Goal: Information Seeking & Learning: Compare options

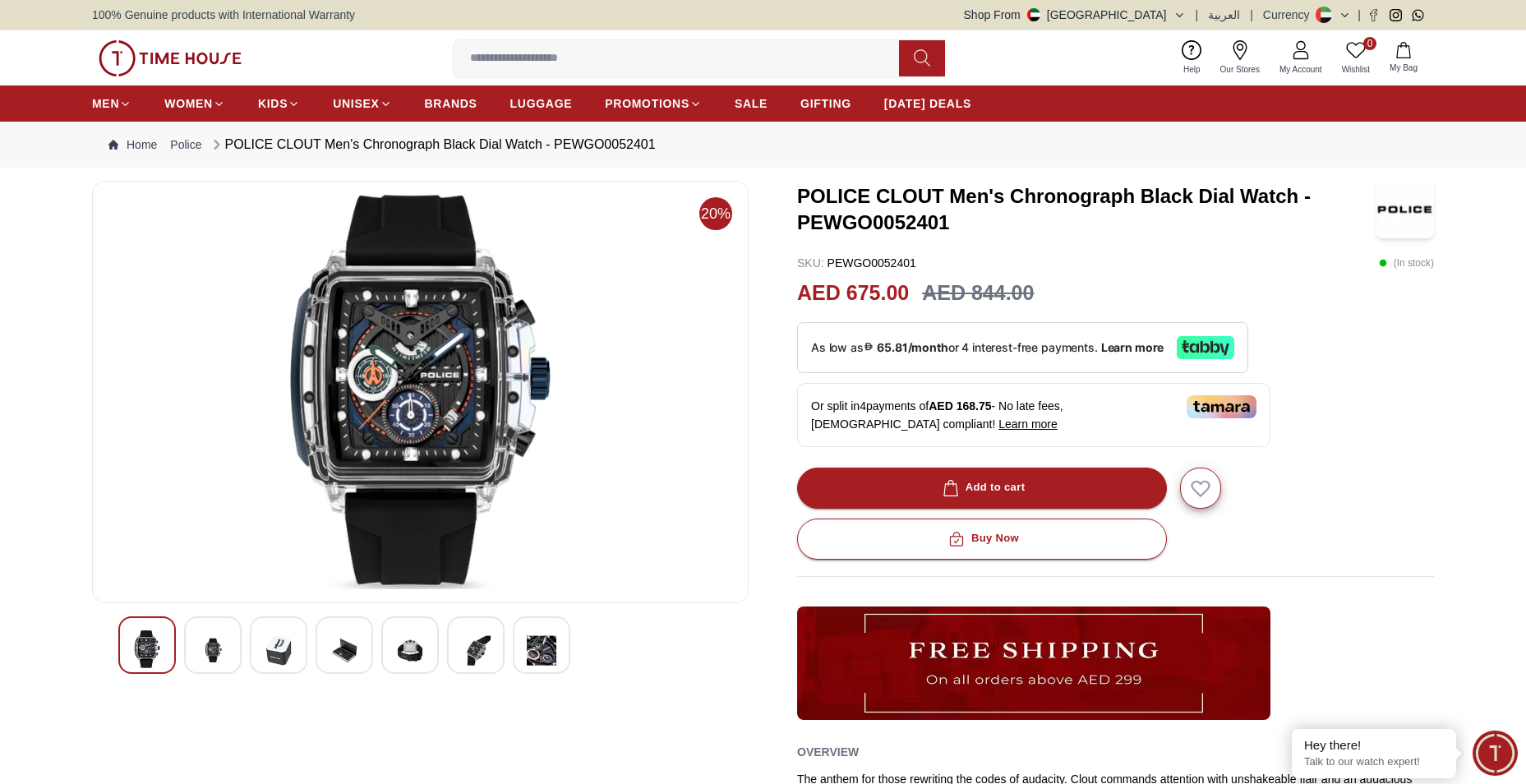
click at [193, 655] on div at bounding box center [213, 644] width 58 height 58
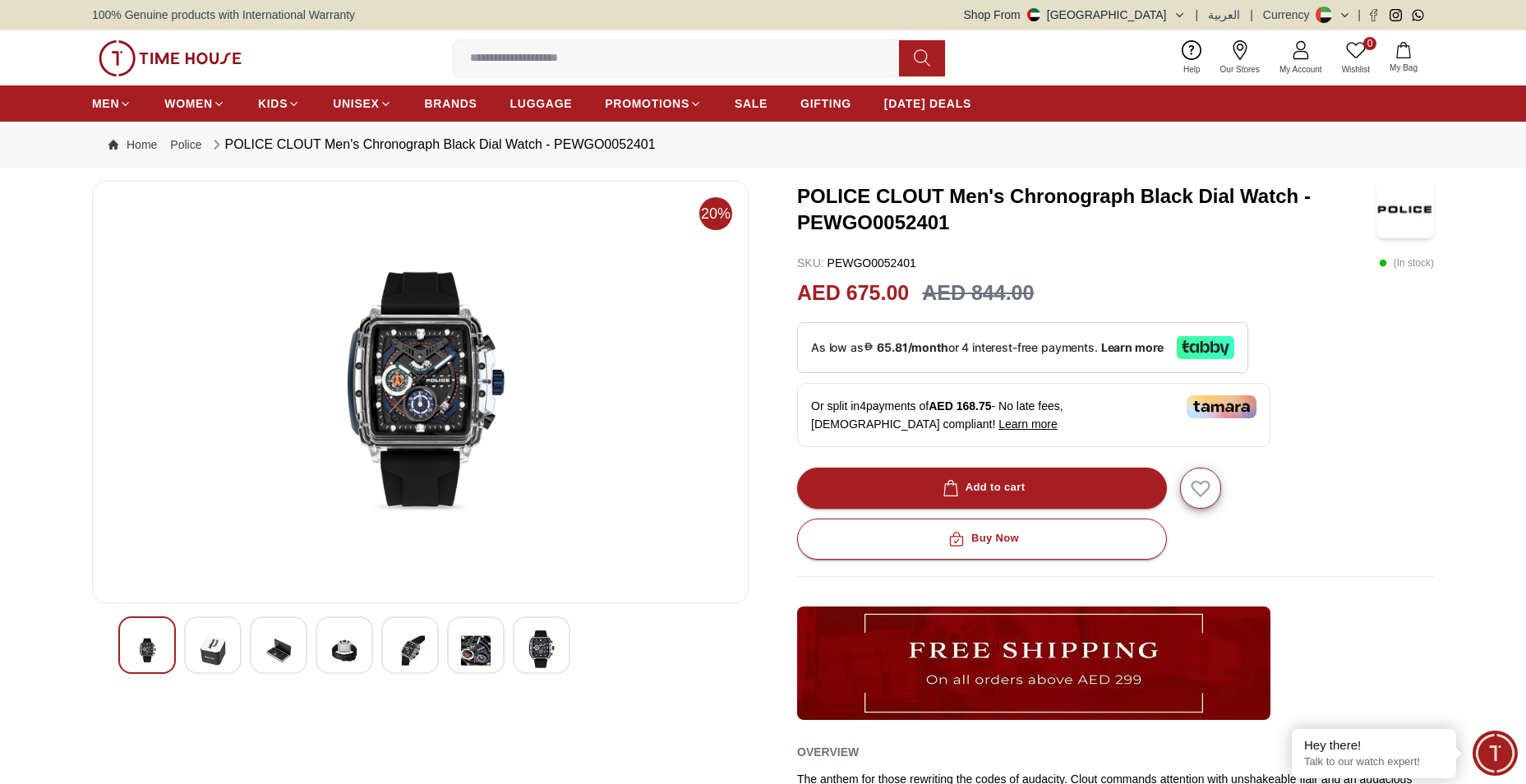
click at [252, 647] on div at bounding box center [278, 644] width 58 height 58
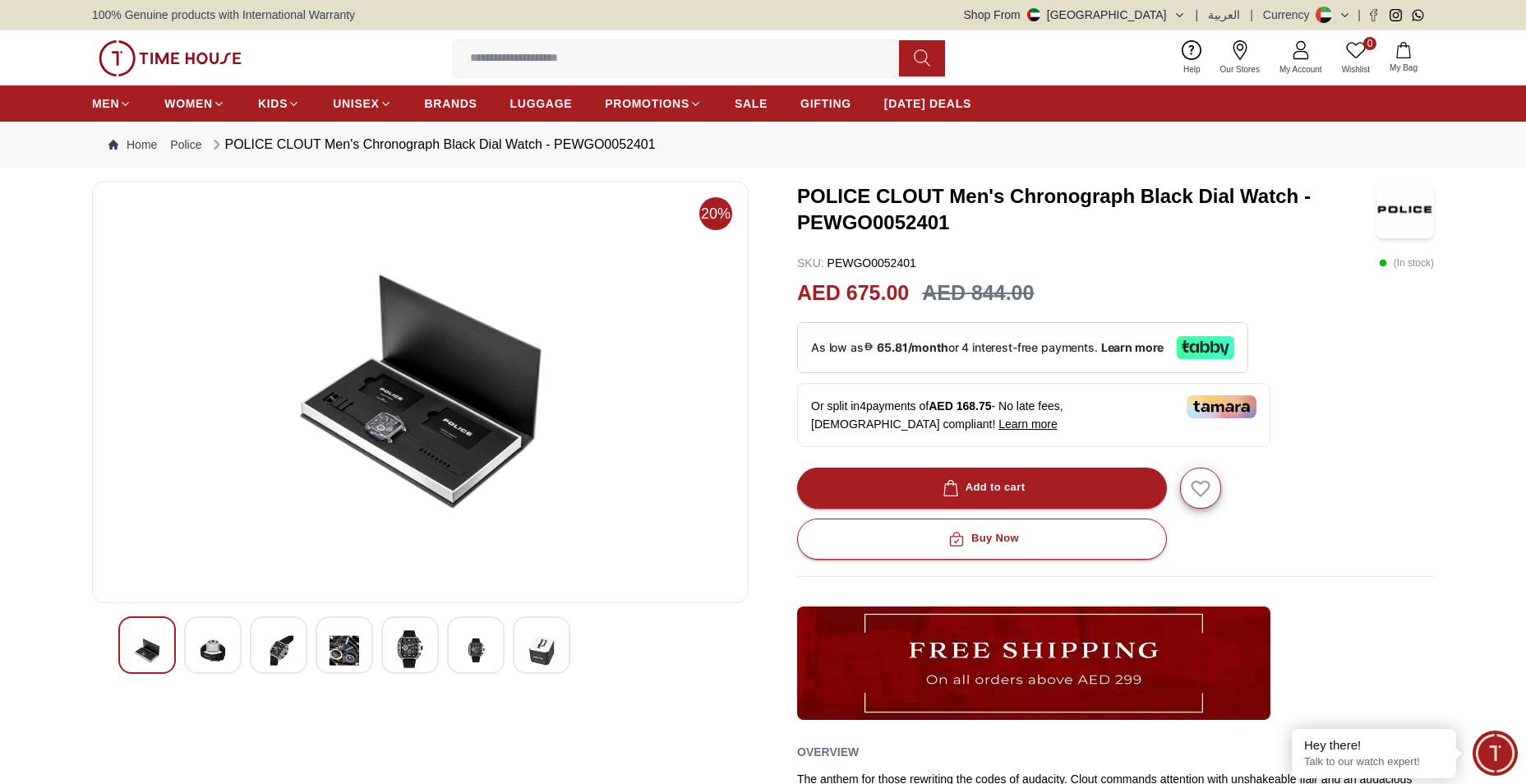
click at [330, 643] on img at bounding box center [345, 650] width 29 height 40
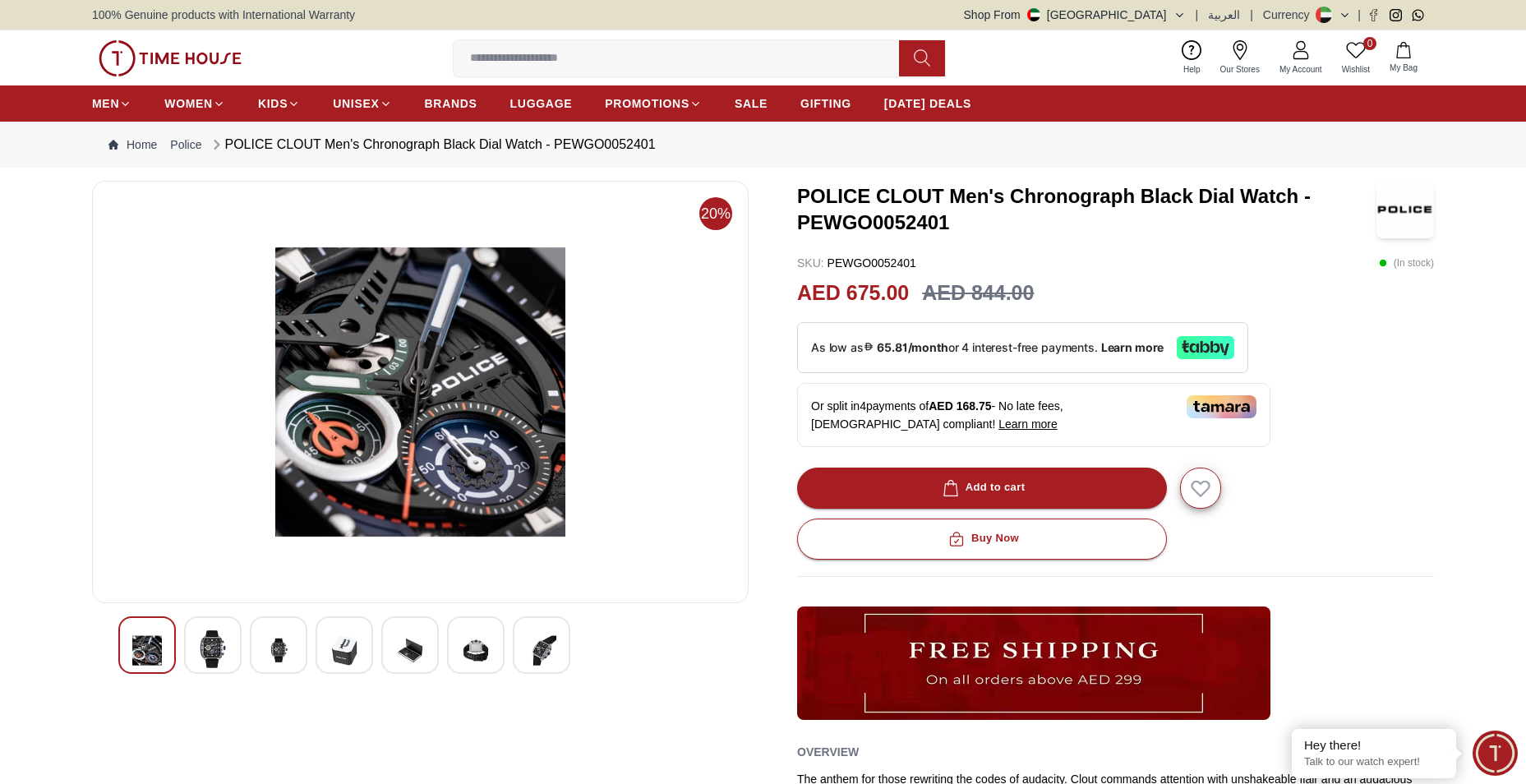
click at [410, 660] on img at bounding box center [410, 650] width 29 height 40
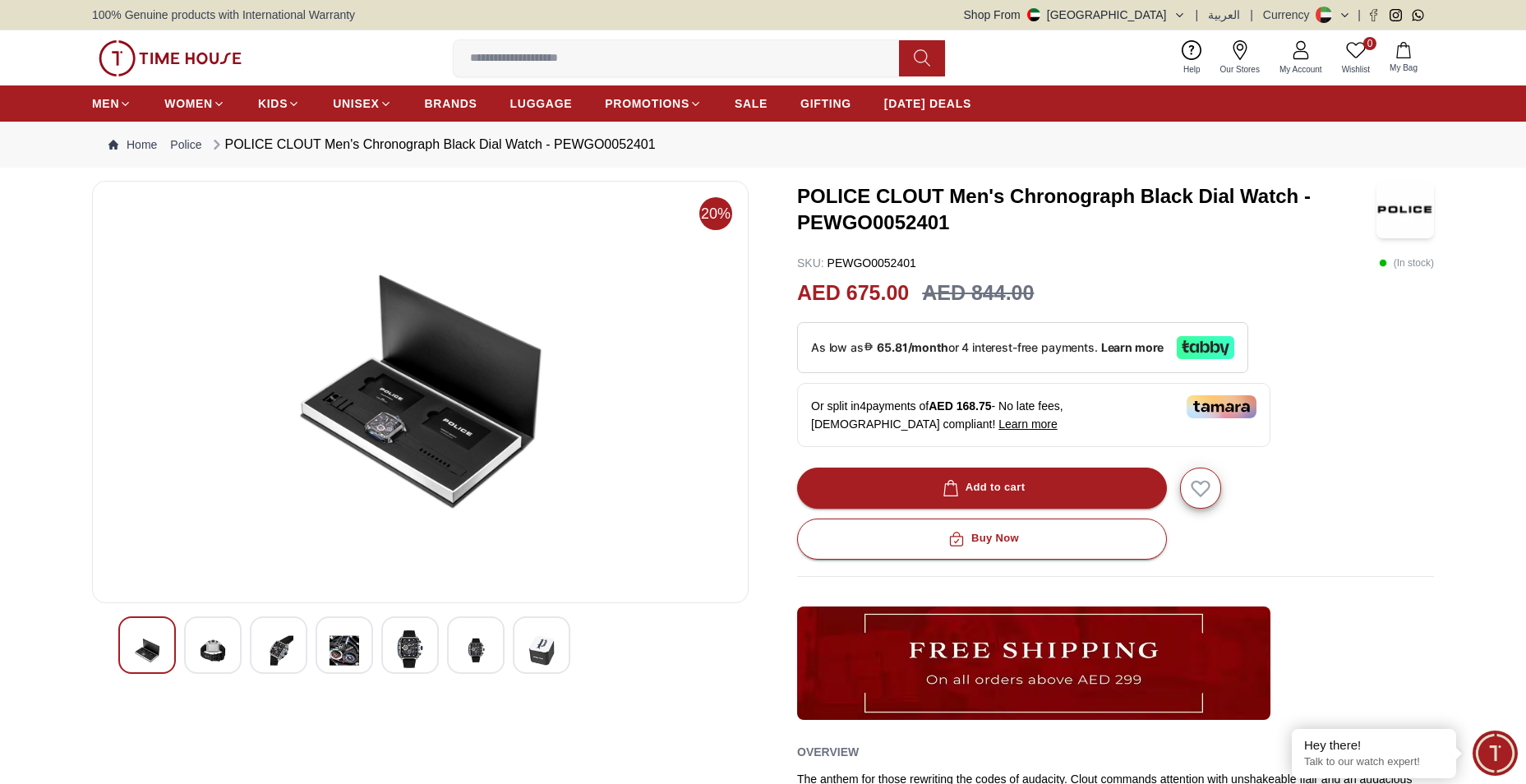
click at [473, 663] on img at bounding box center [476, 650] width 29 height 40
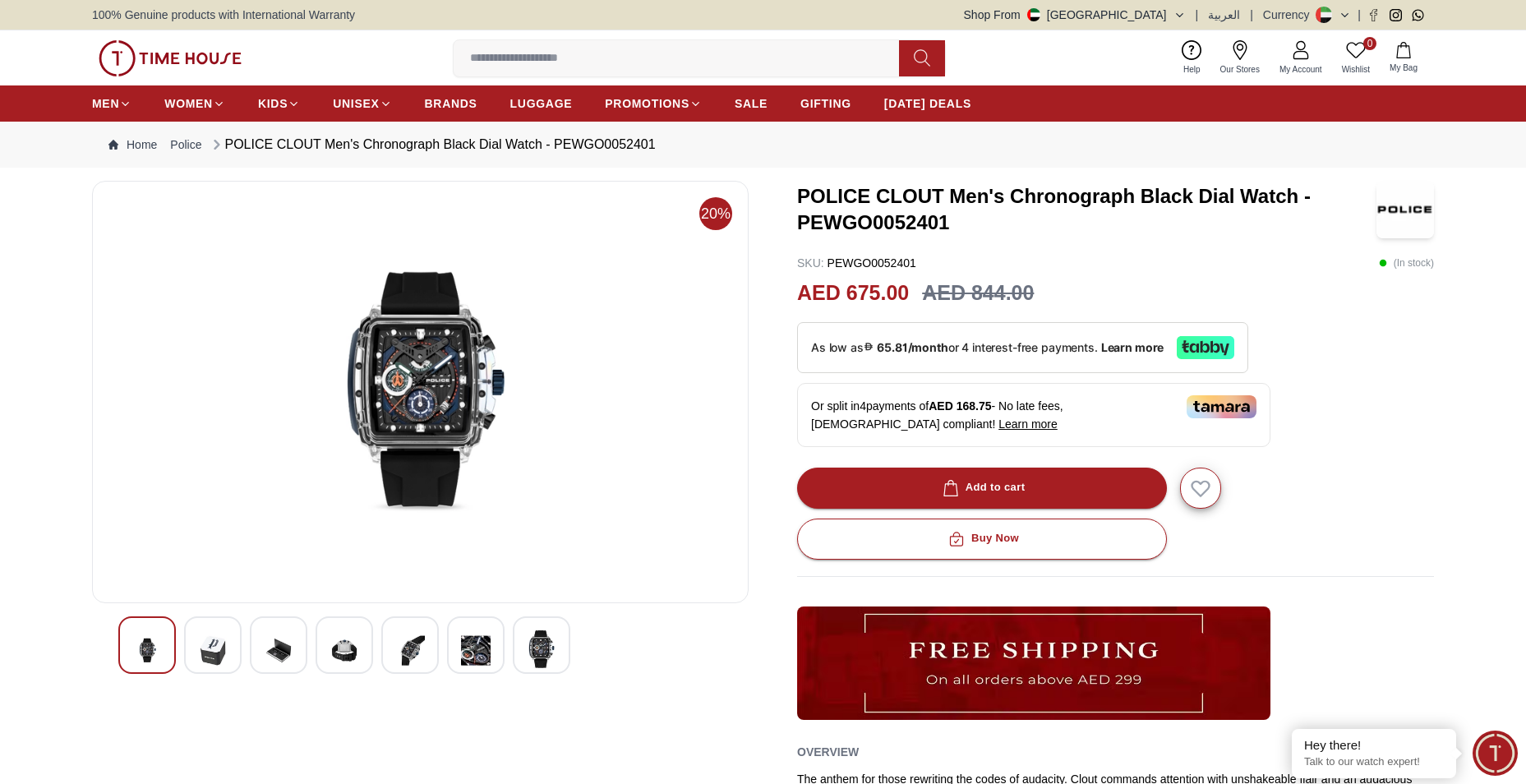
click at [533, 652] on img at bounding box center [541, 650] width 29 height 38
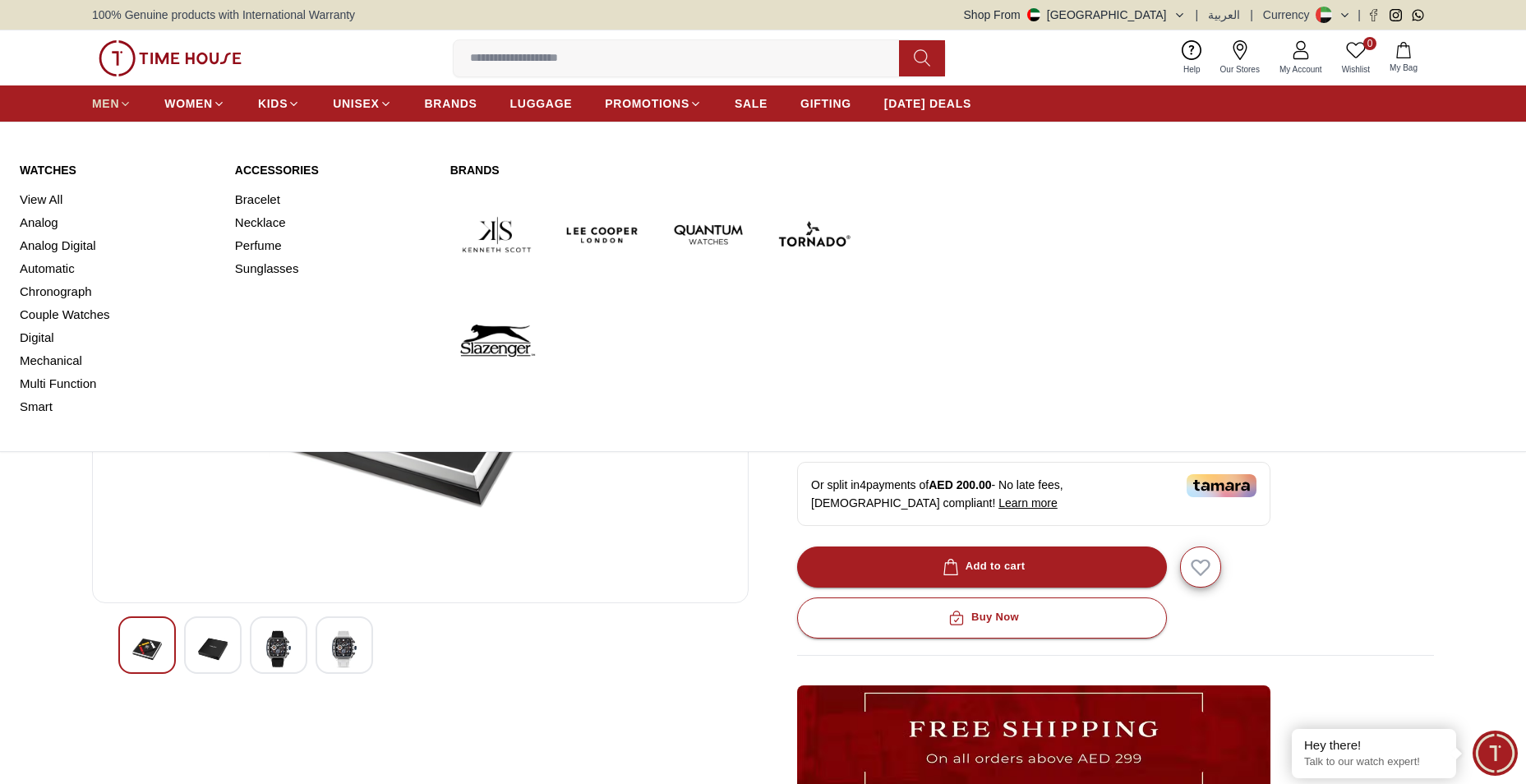
click at [104, 98] on span "MEN" at bounding box center [105, 103] width 27 height 16
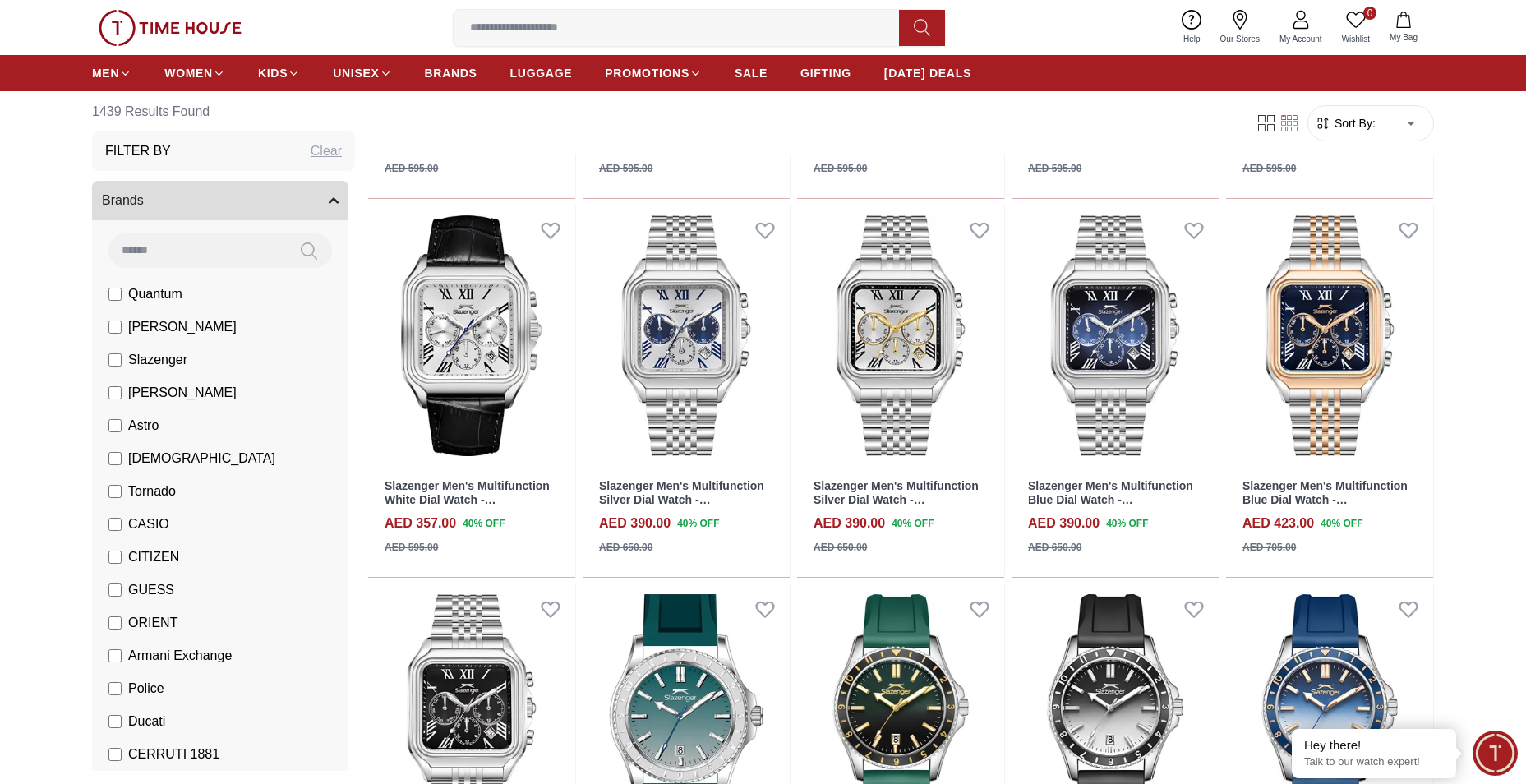
scroll to position [1233, 0]
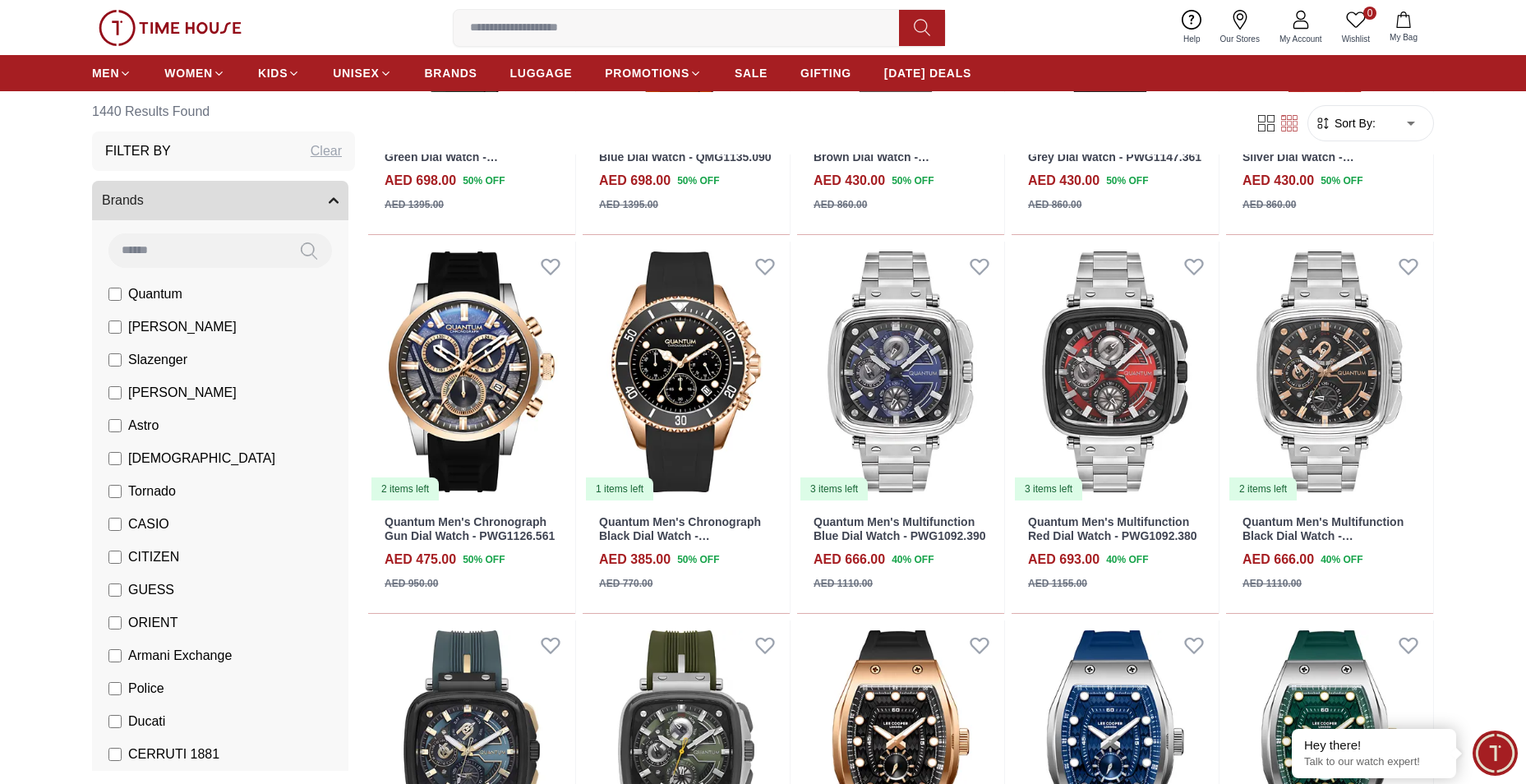
scroll to position [2712, 0]
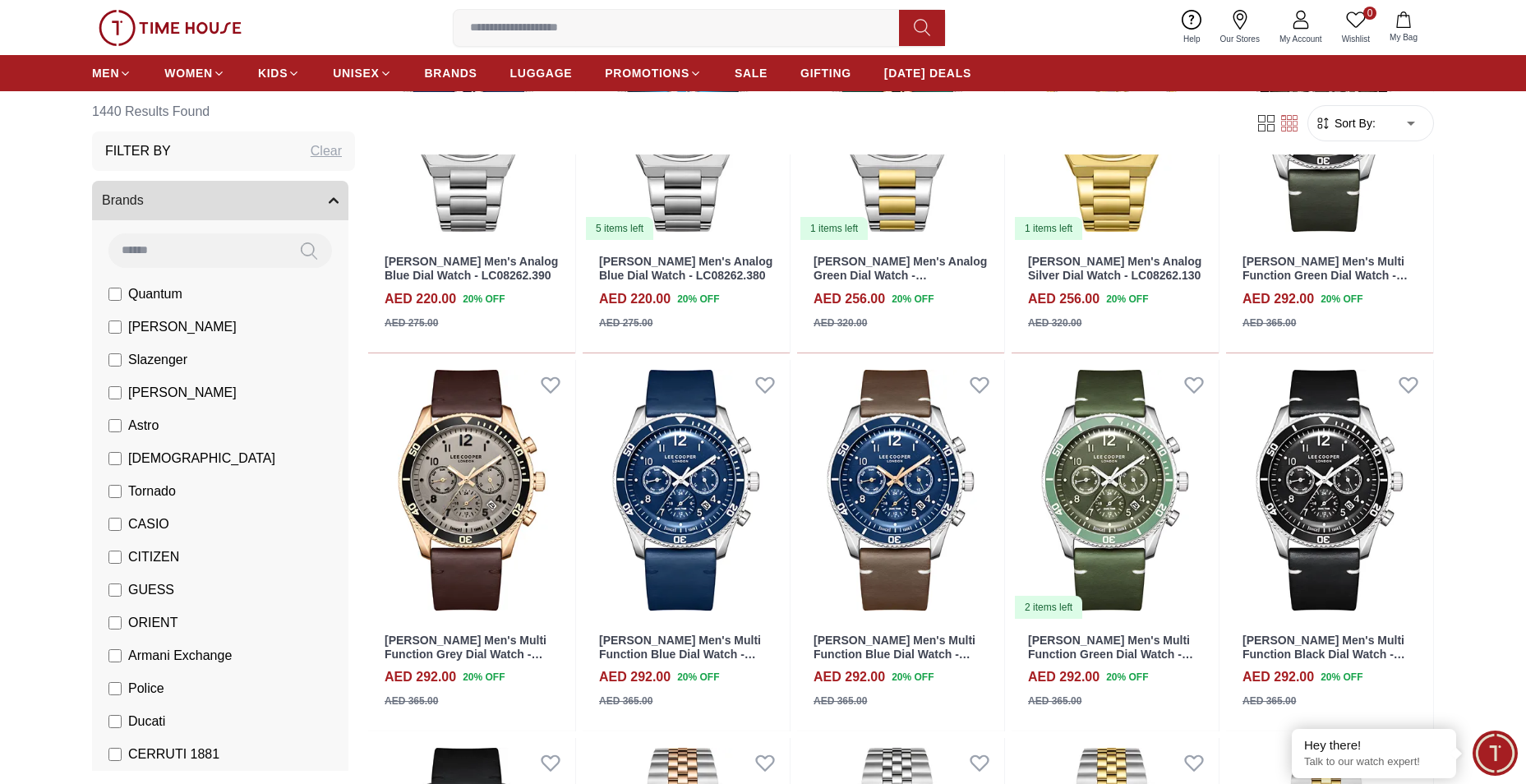
scroll to position [3780, 0]
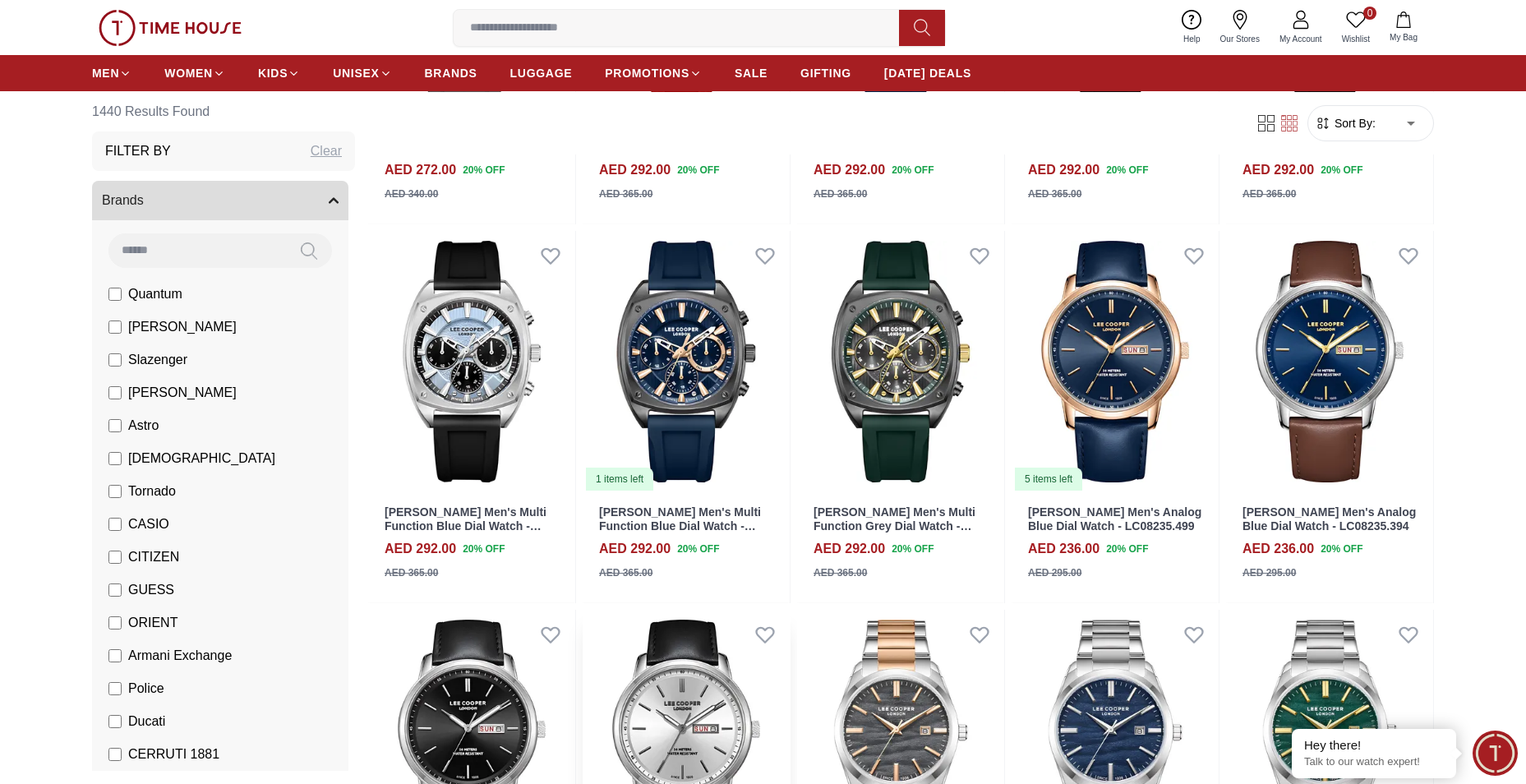
scroll to position [5671, 0]
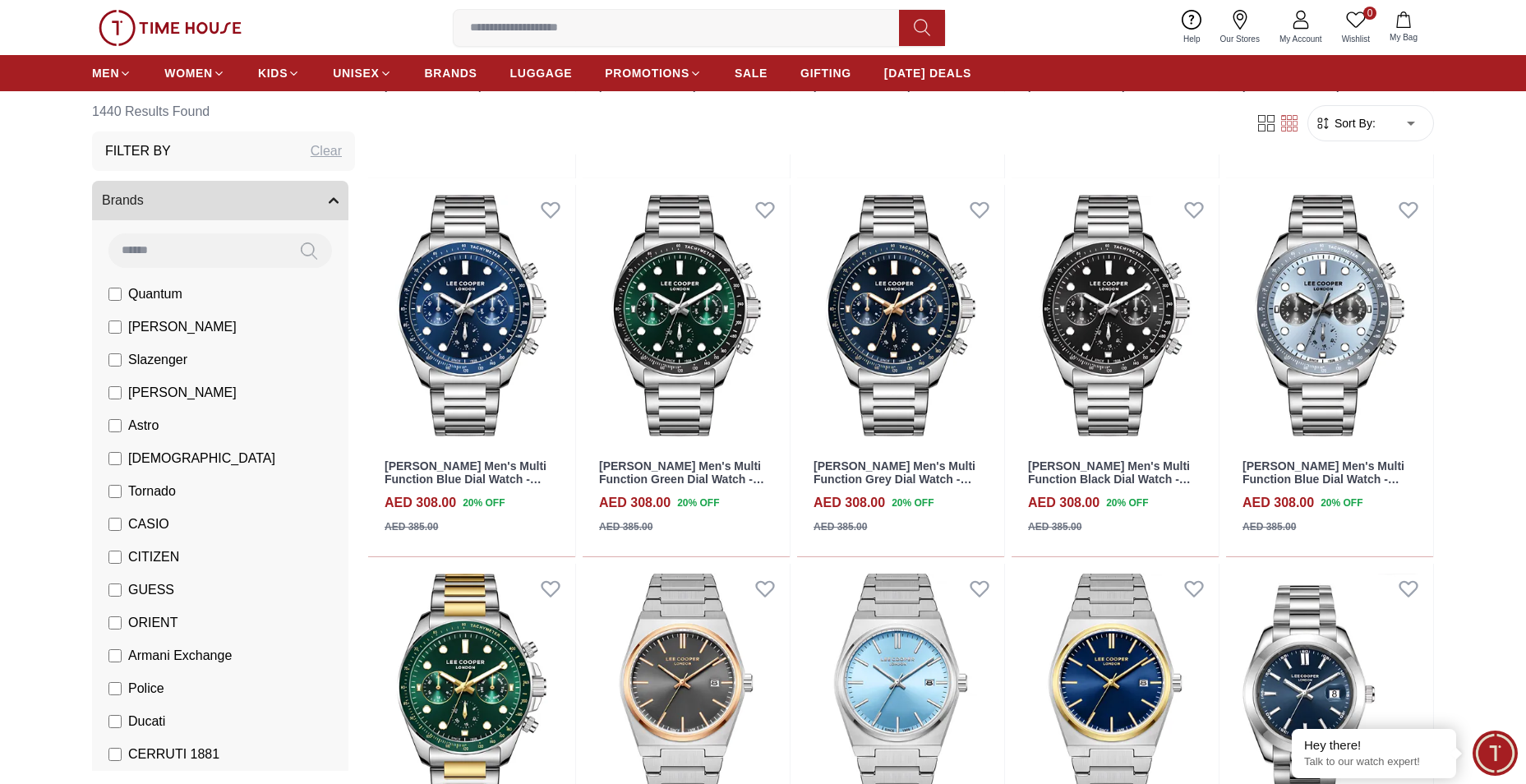
scroll to position [6985, 0]
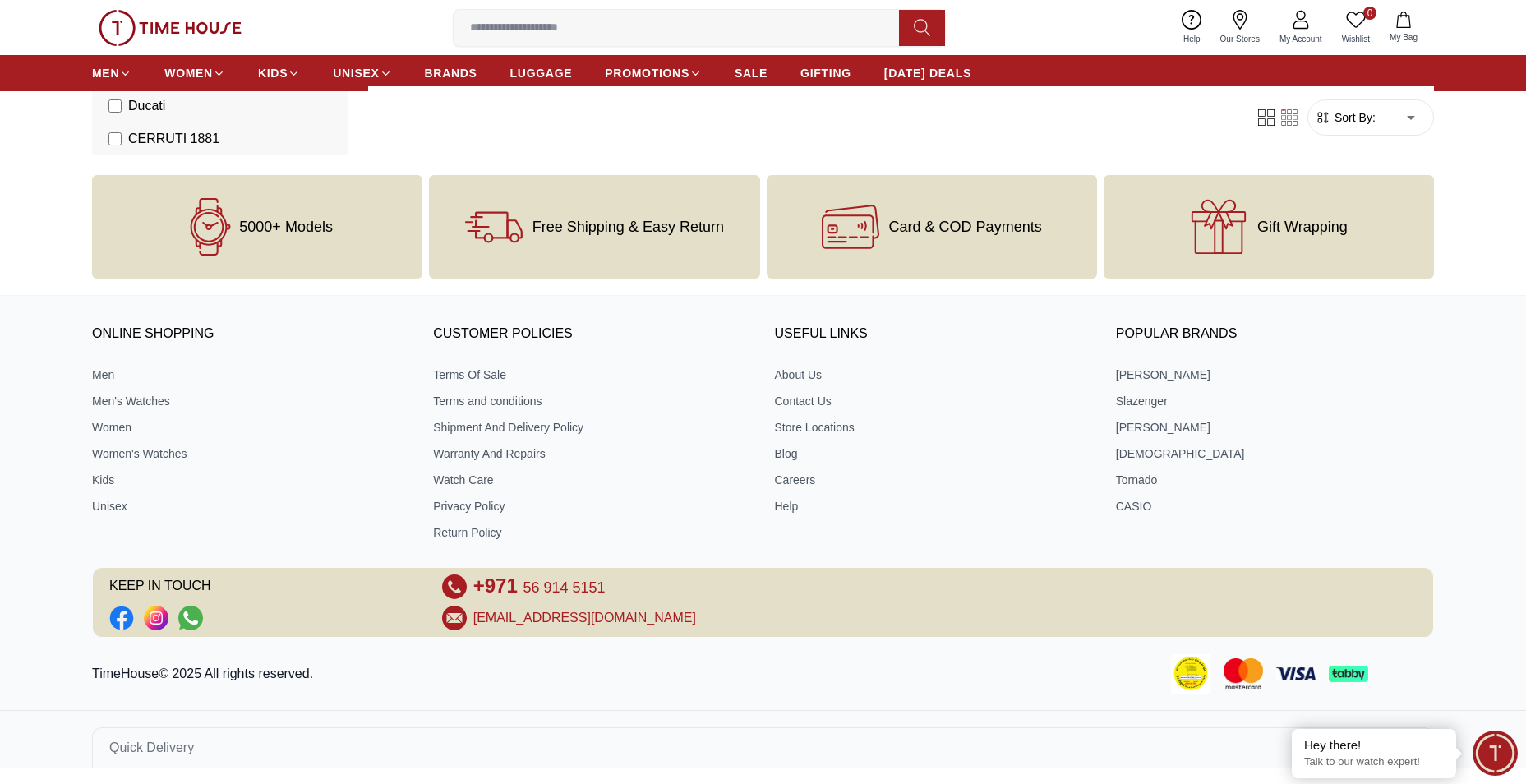
scroll to position [707, 0]
click at [115, 557] on div "ONLINE SHOPPING Men Men's Watches Women Women's Watches Kids Unisex CUSTOMER PO…" at bounding box center [763, 475] width 1526 height 326
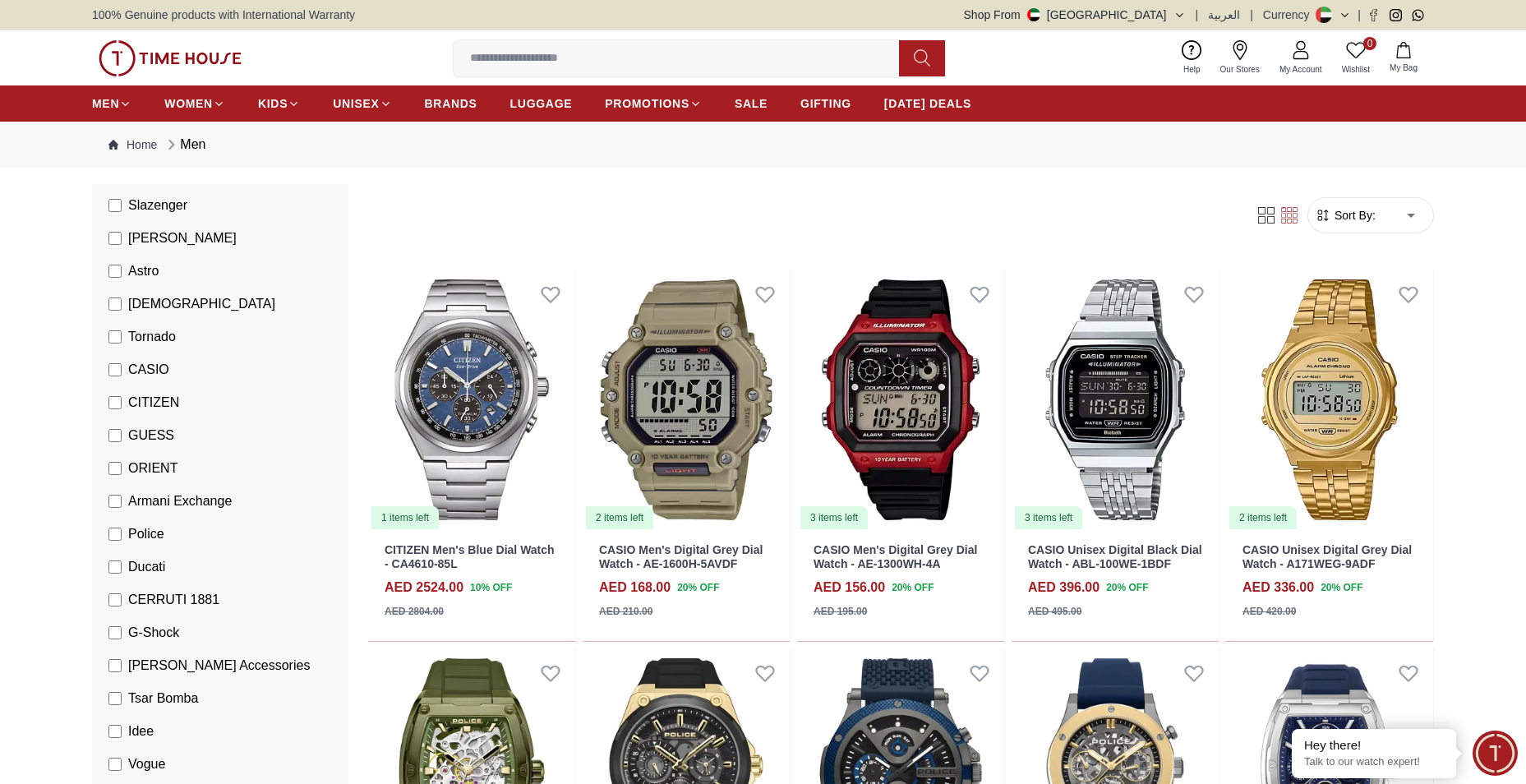
scroll to position [329, 0]
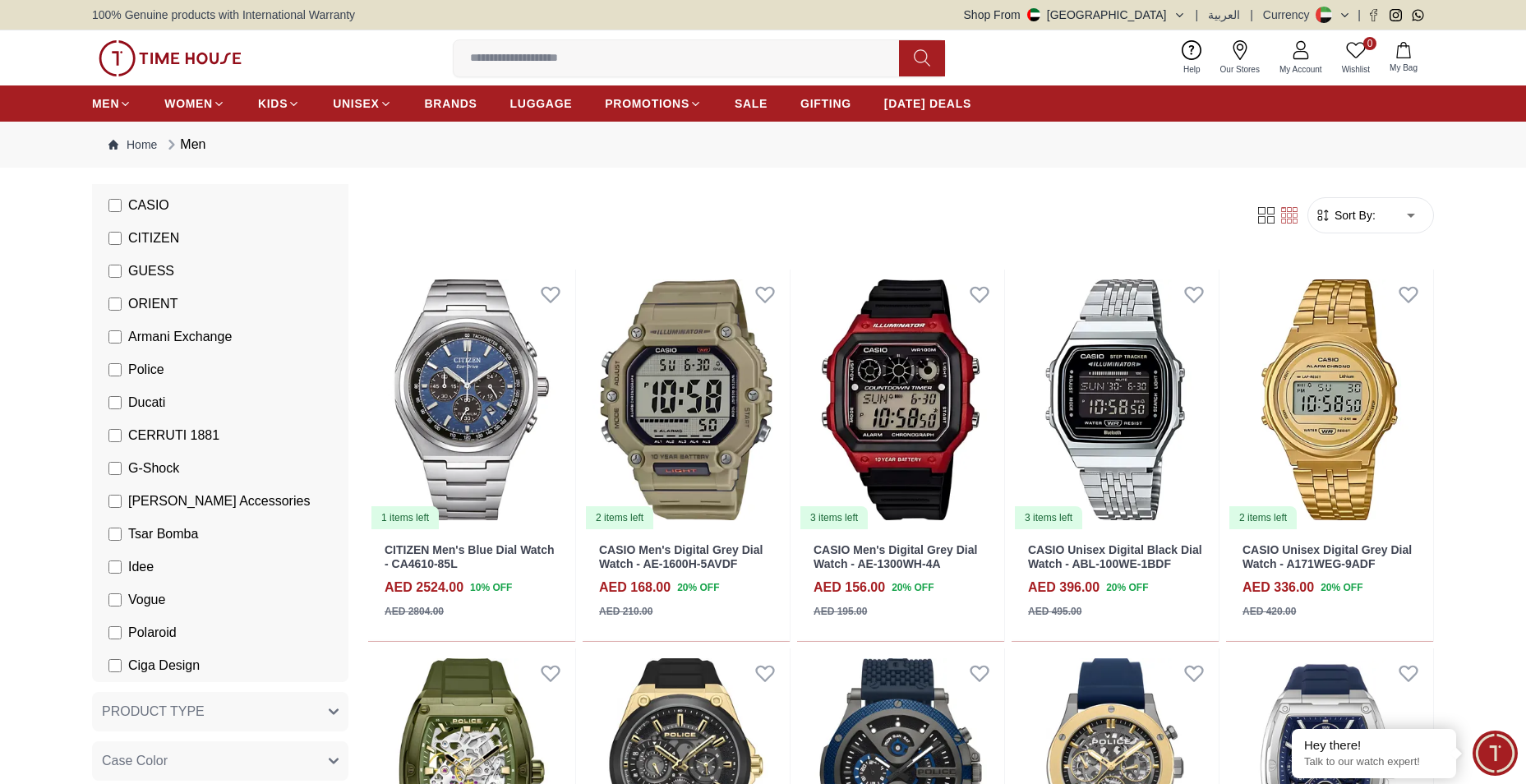
scroll to position [493, 0]
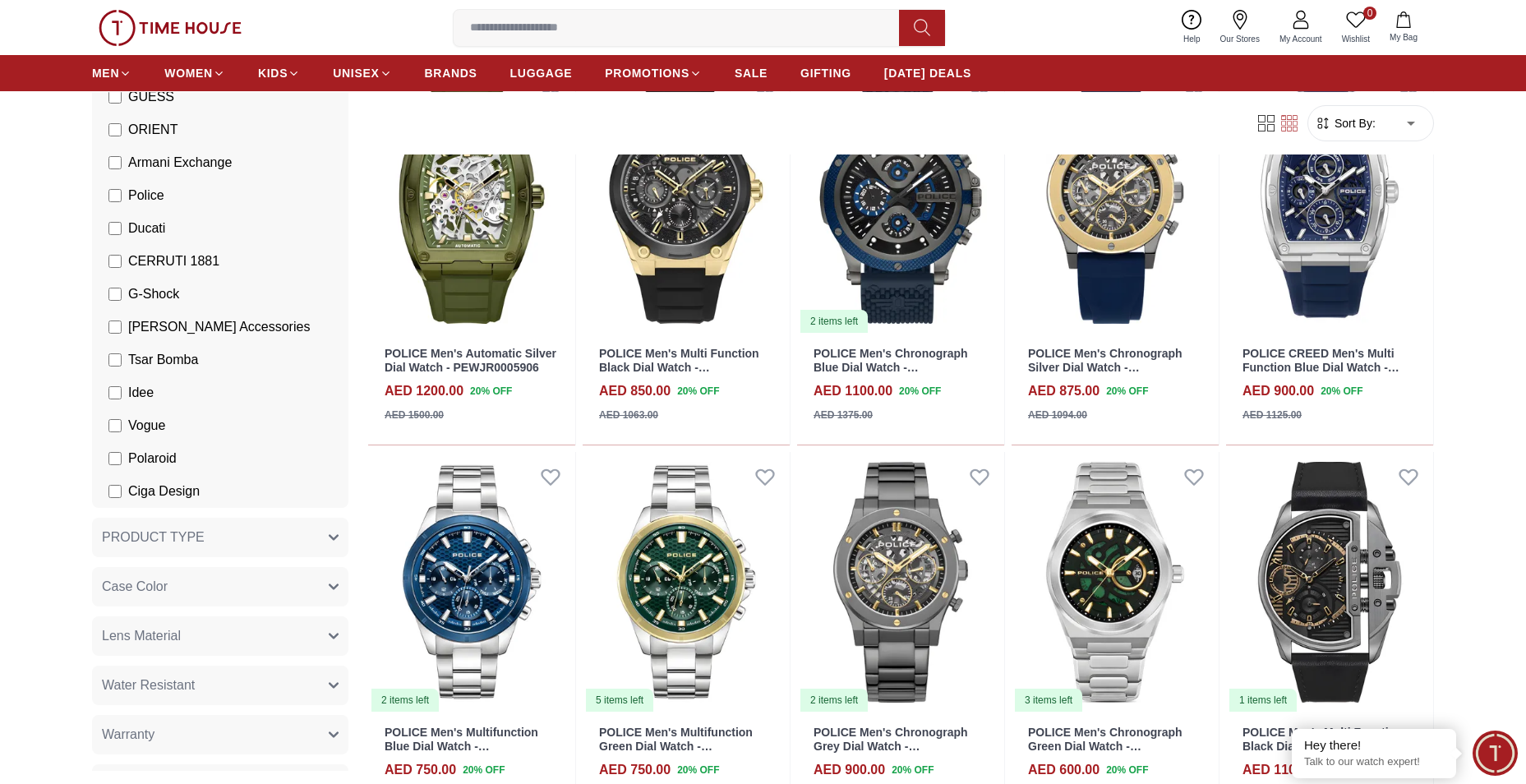
scroll to position [329, 0]
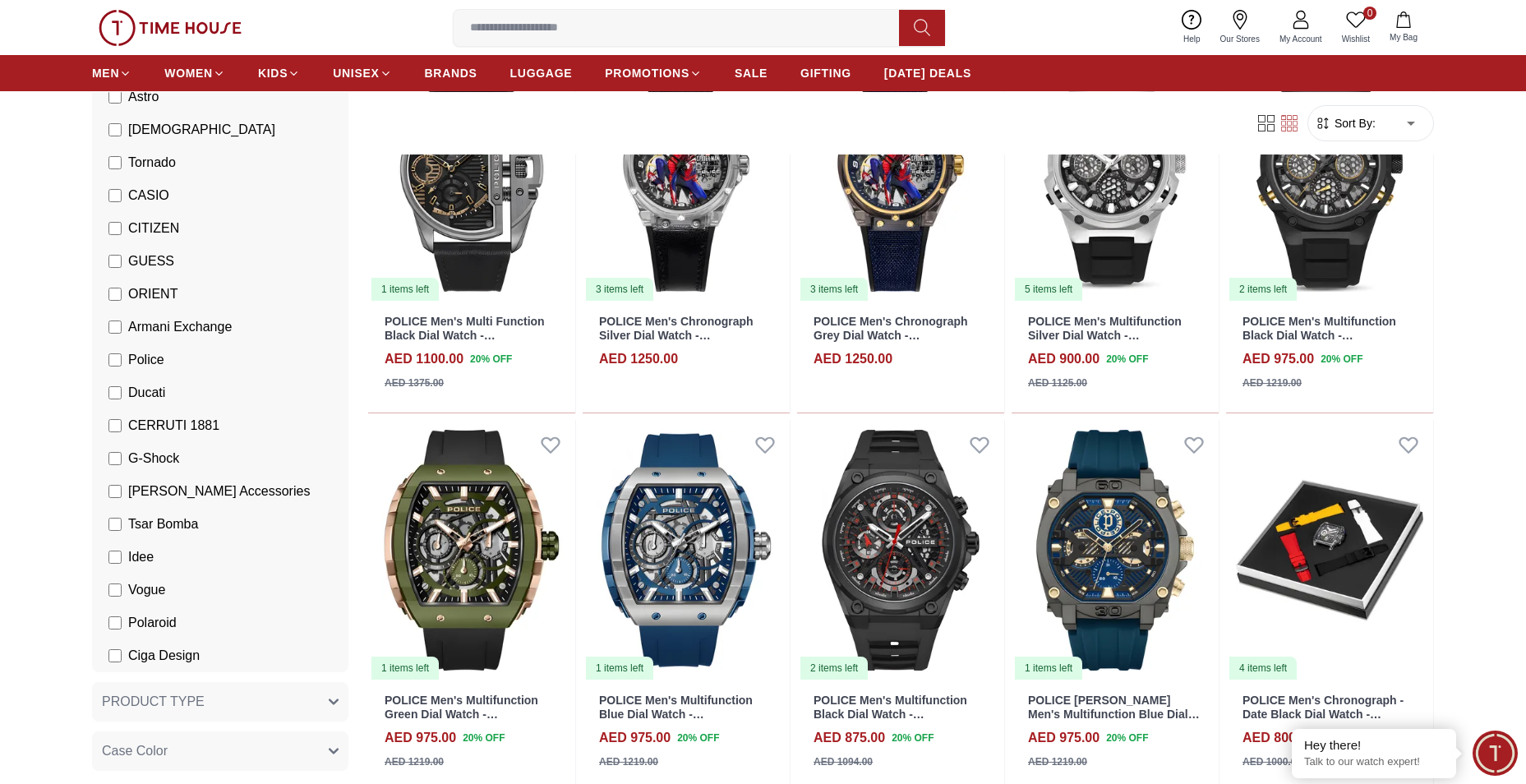
scroll to position [1068, 0]
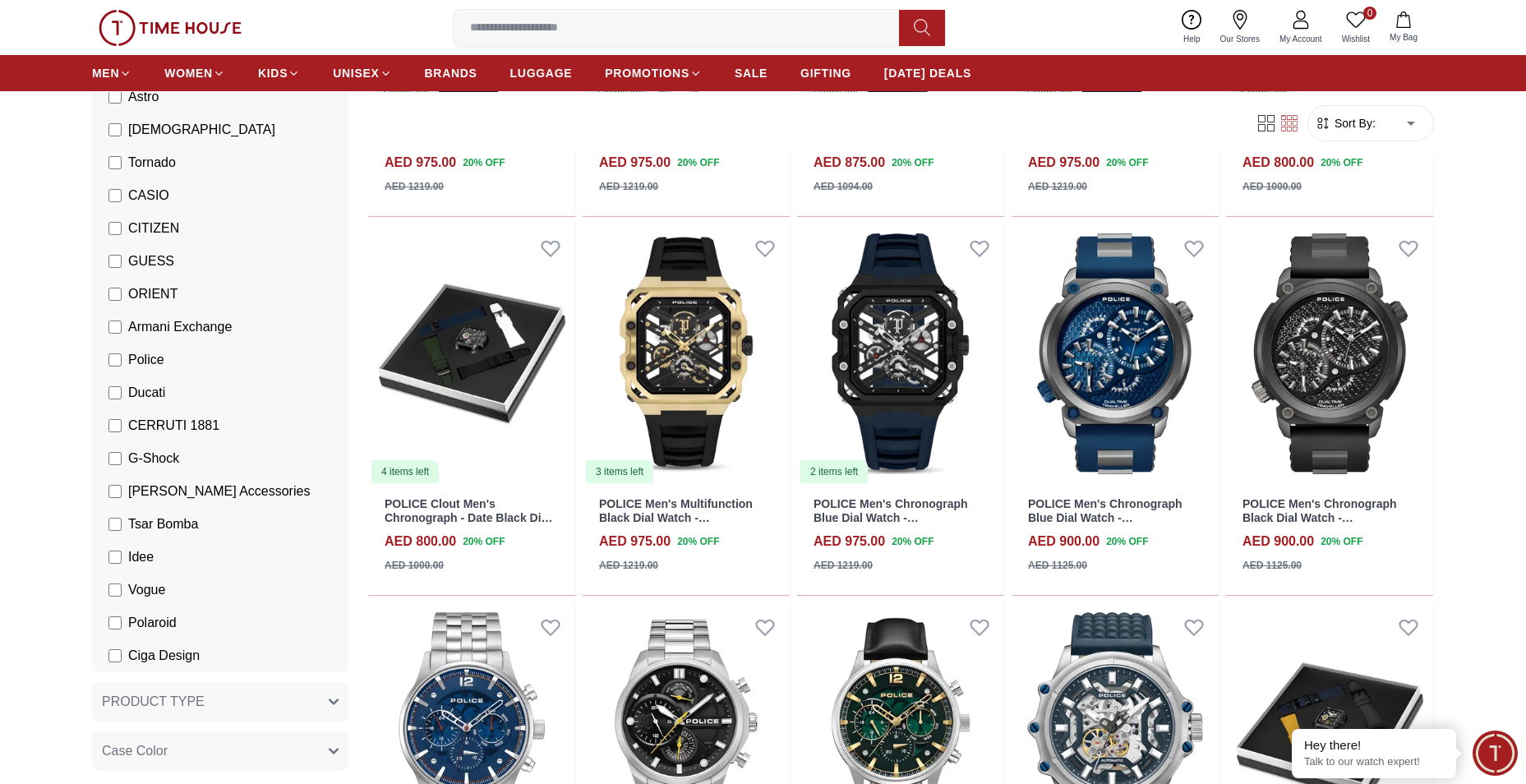
scroll to position [1808, 0]
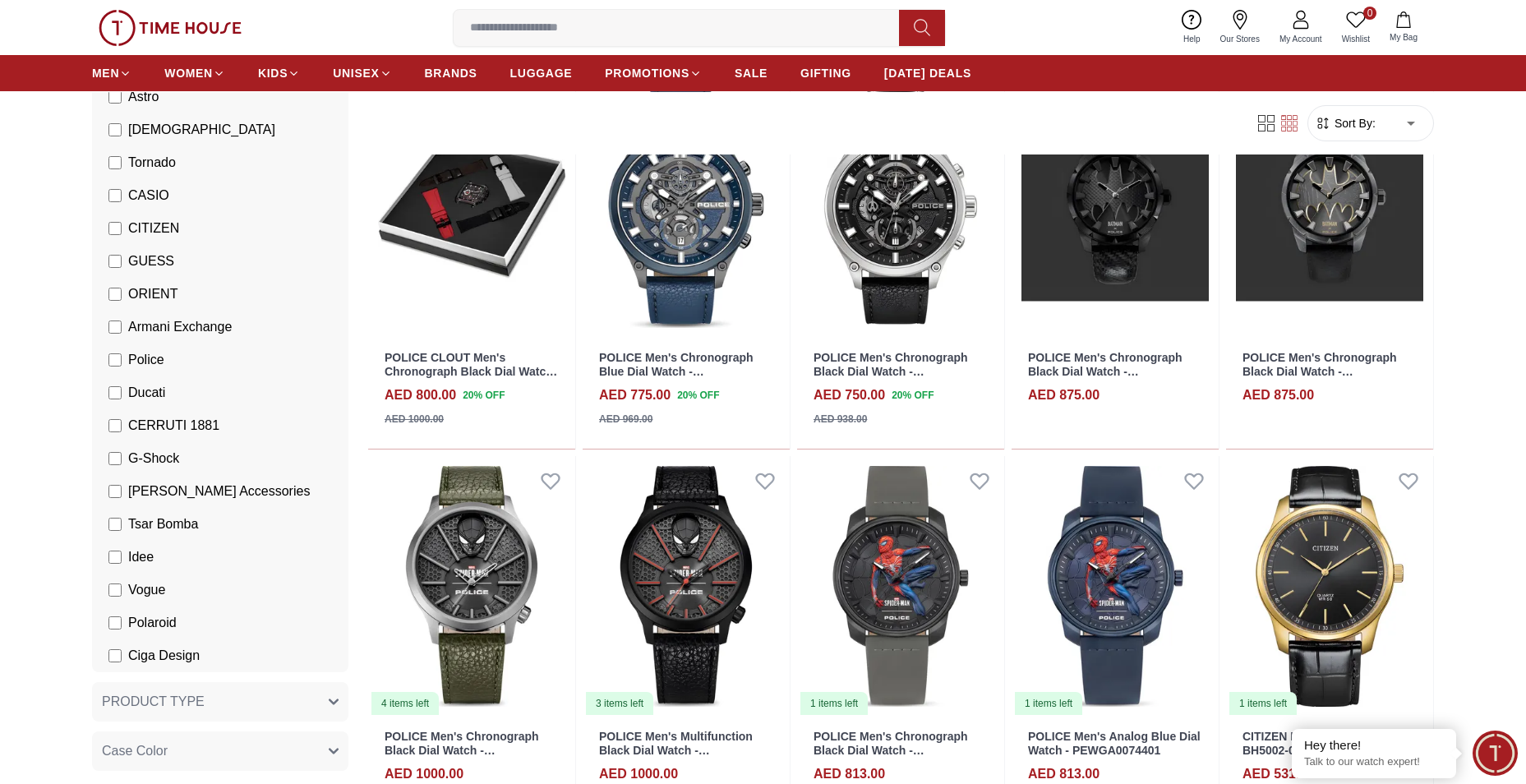
scroll to position [2794, 0]
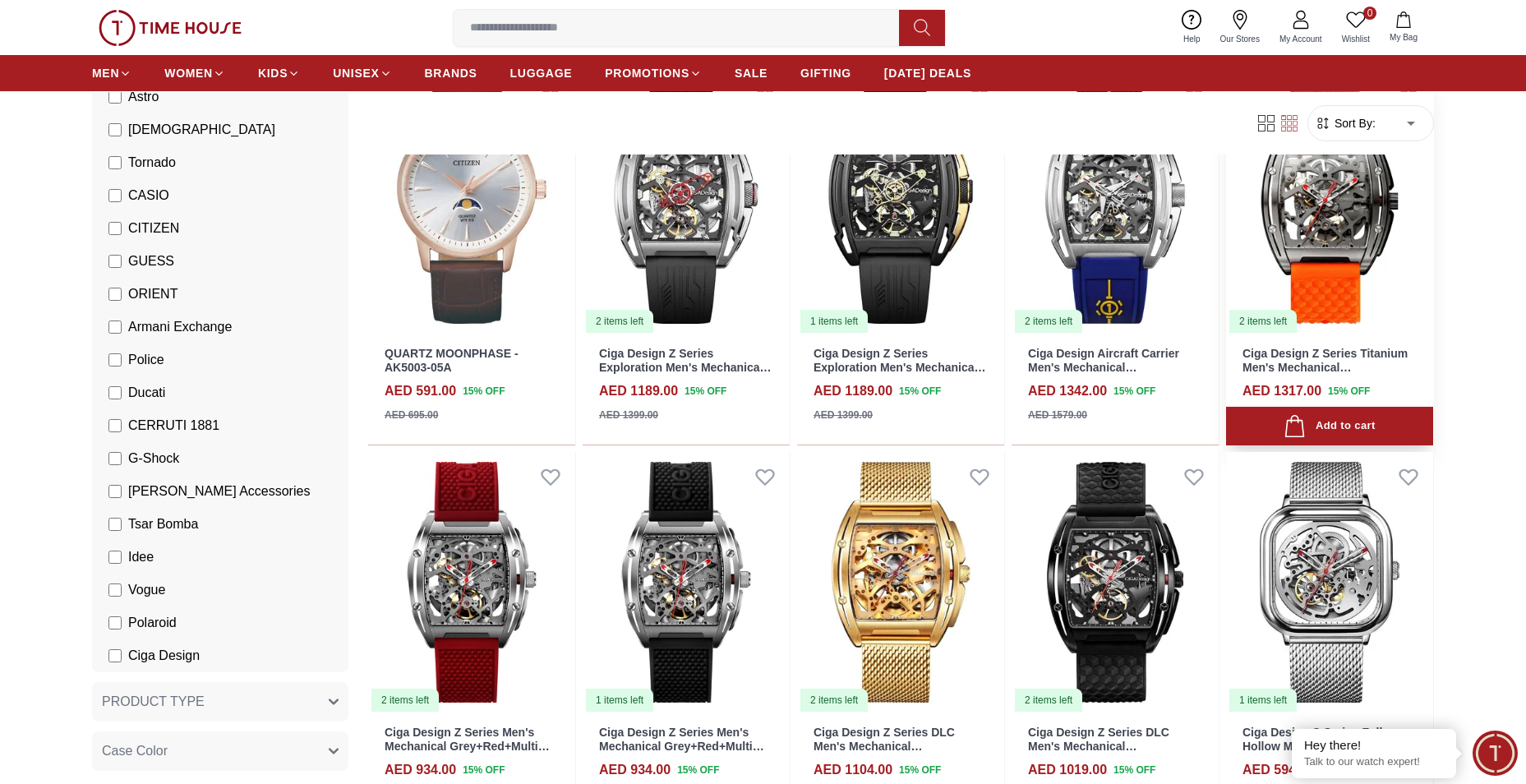
scroll to position [1150, 0]
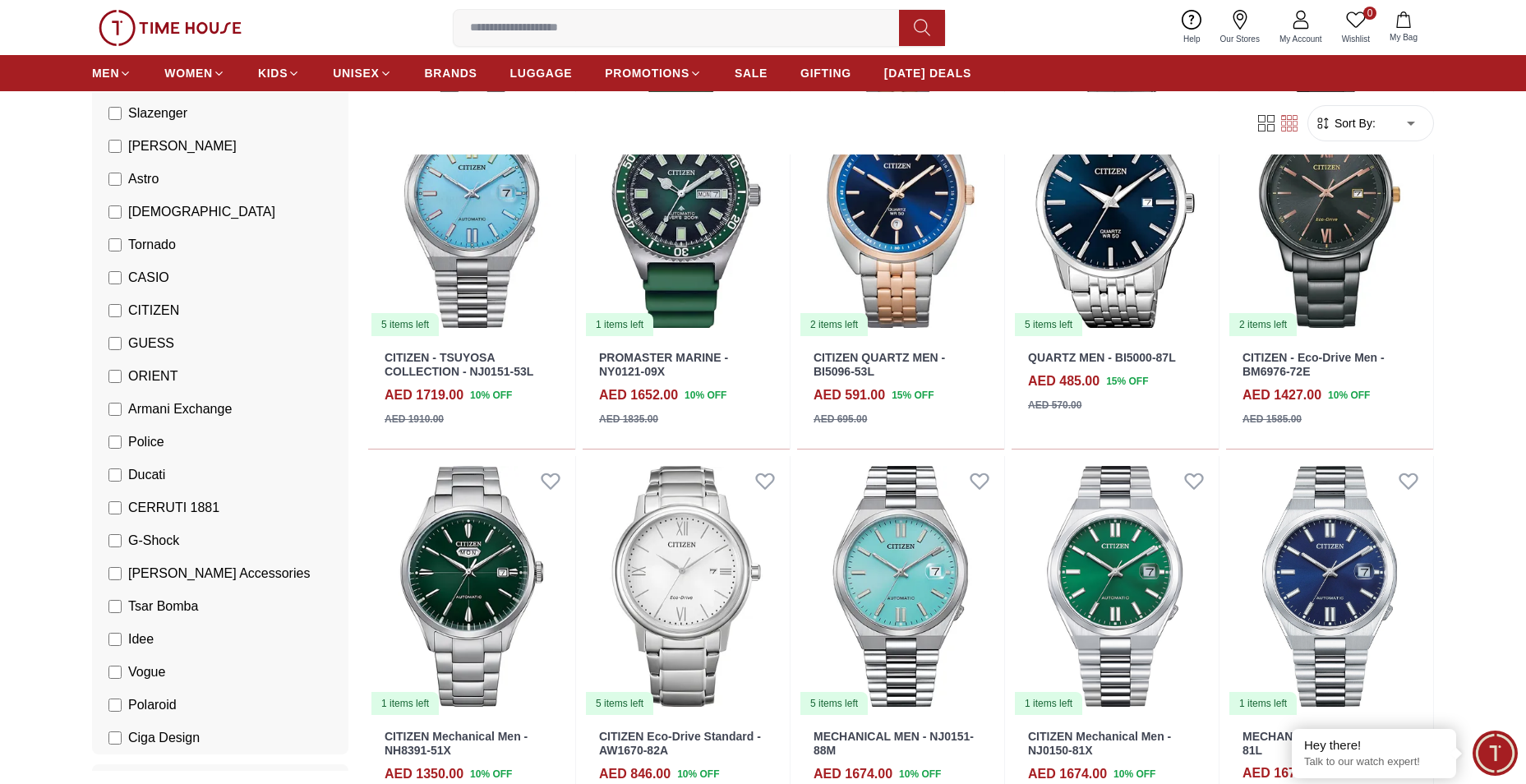
scroll to position [165, 0]
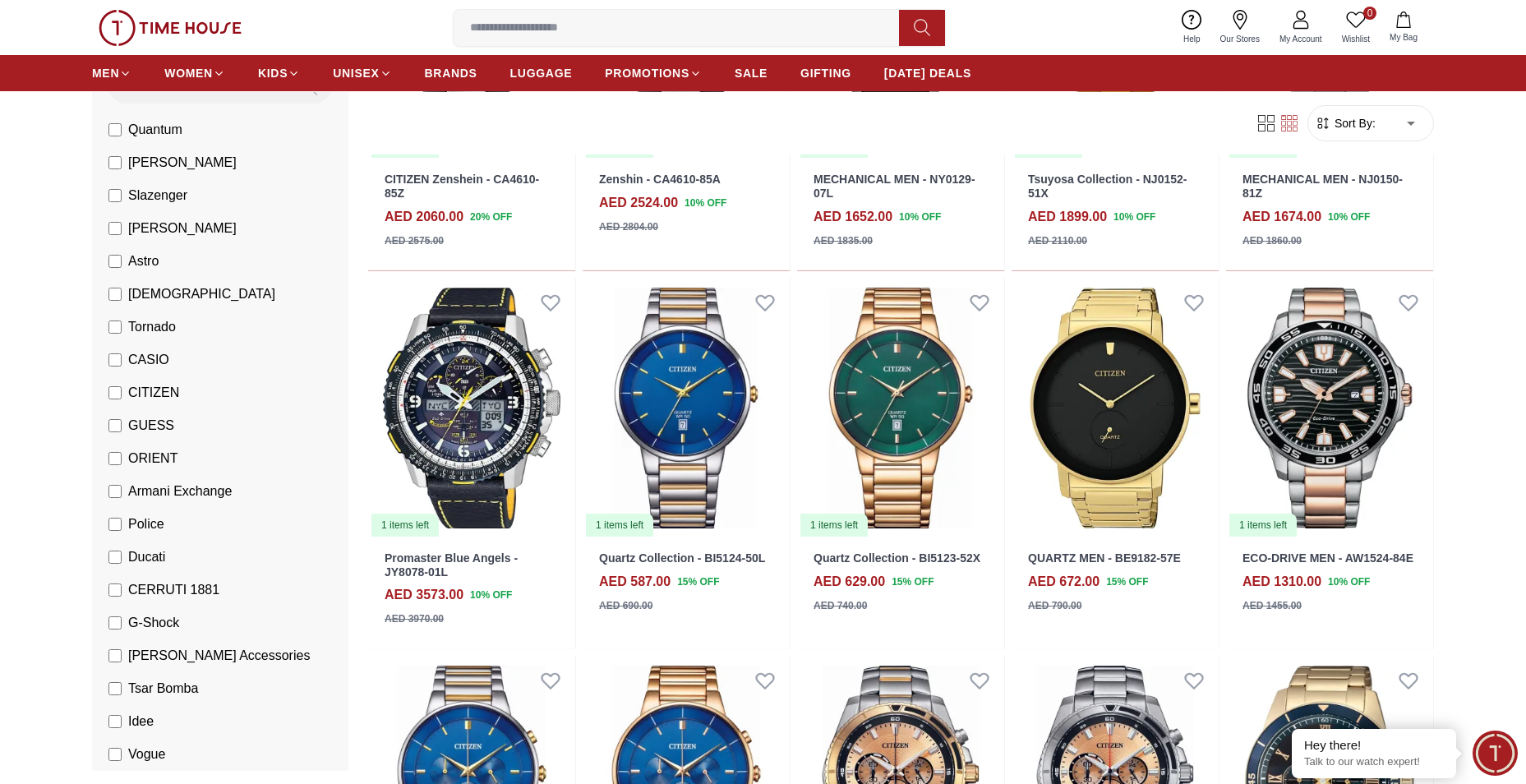
scroll to position [3862, 0]
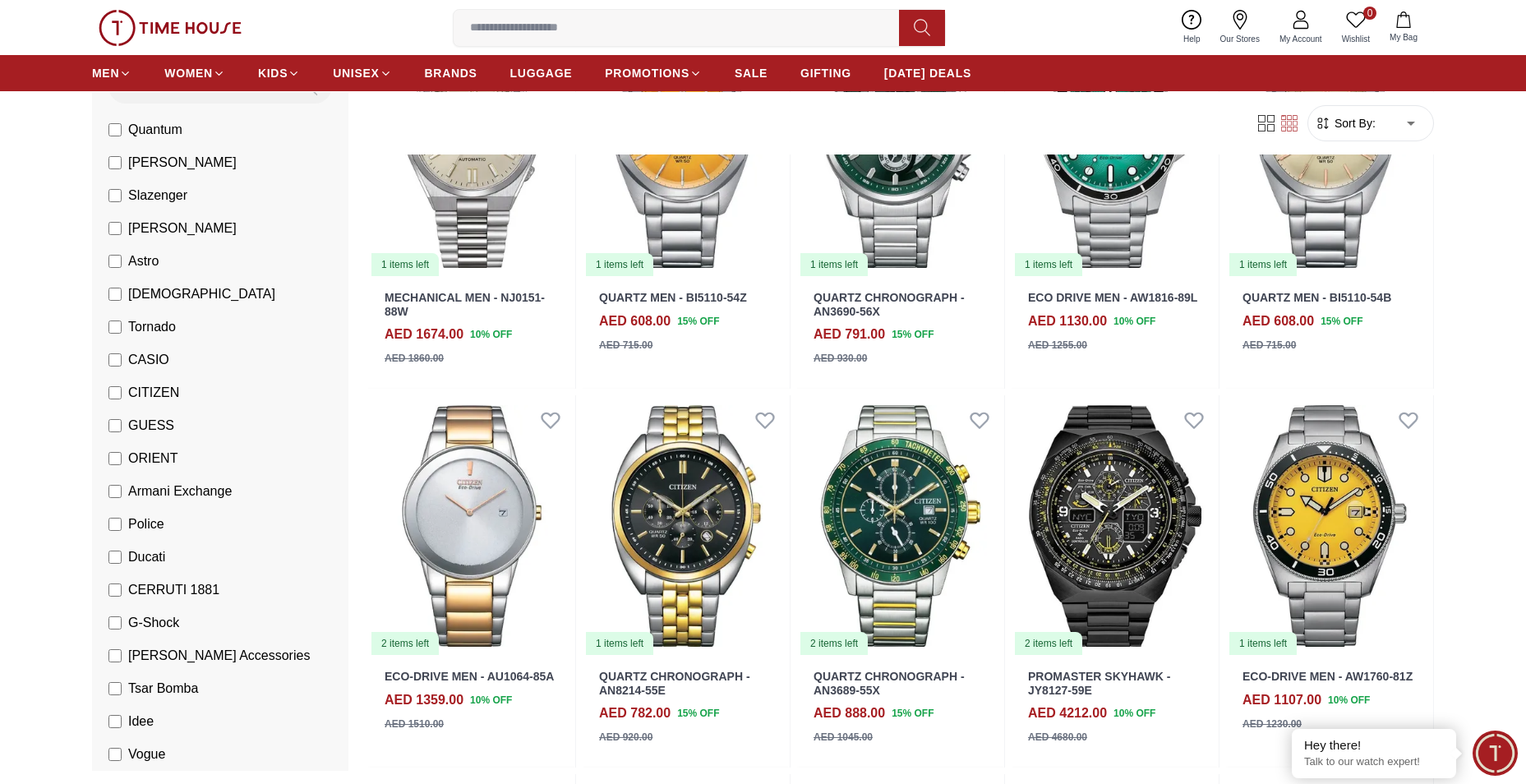
scroll to position [5589, 0]
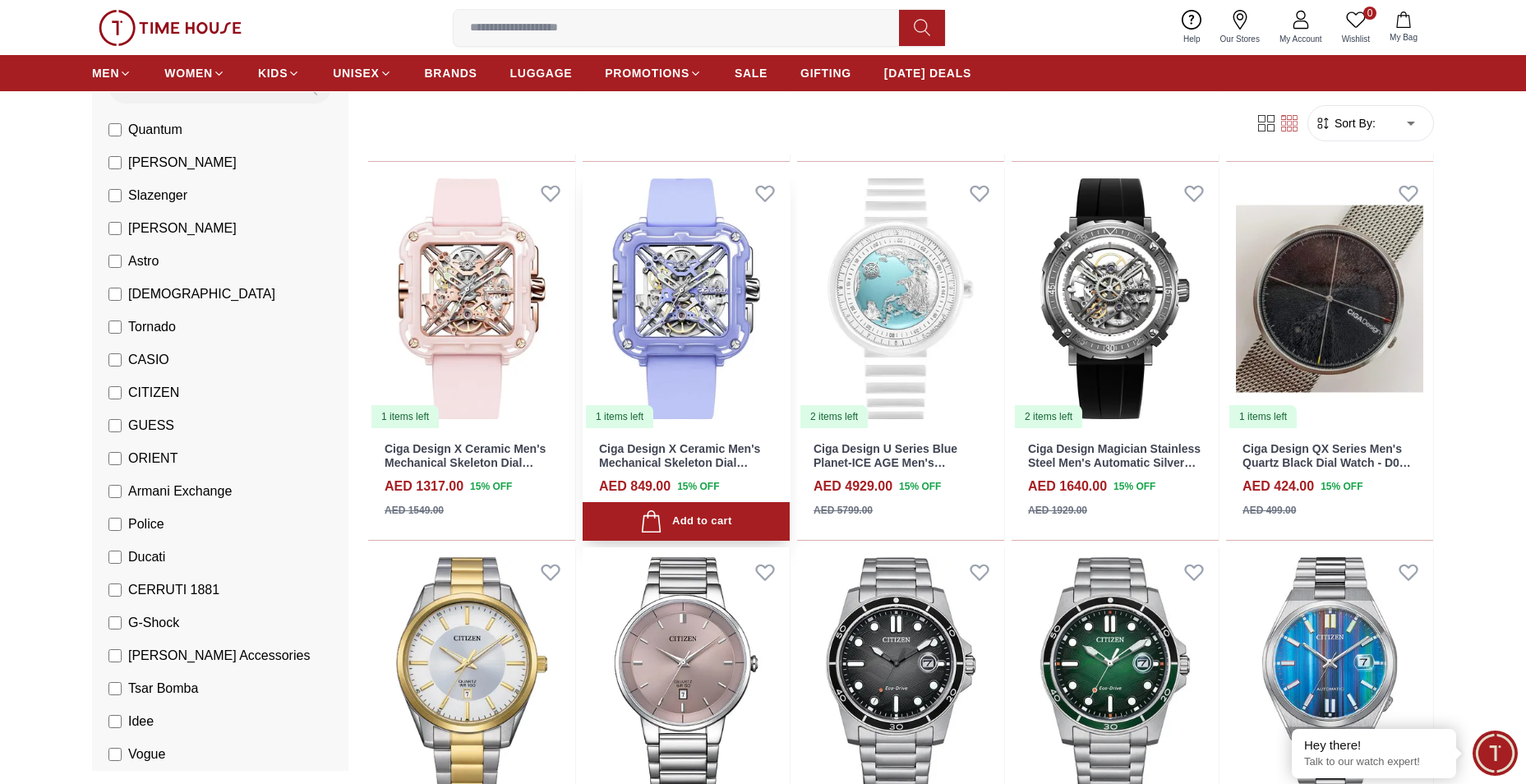
scroll to position [1042, 0]
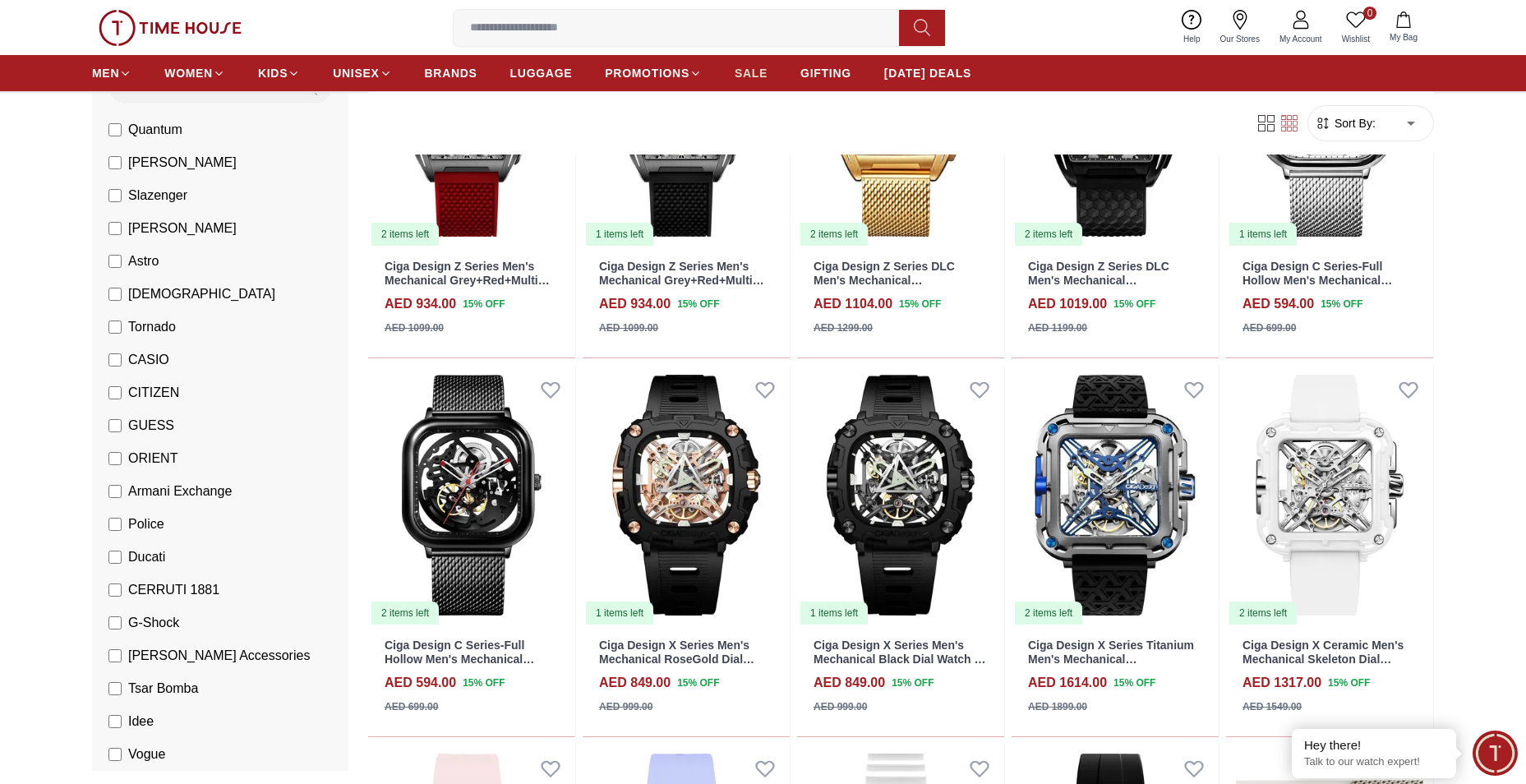
click at [751, 67] on span "SALE" at bounding box center [751, 72] width 33 height 16
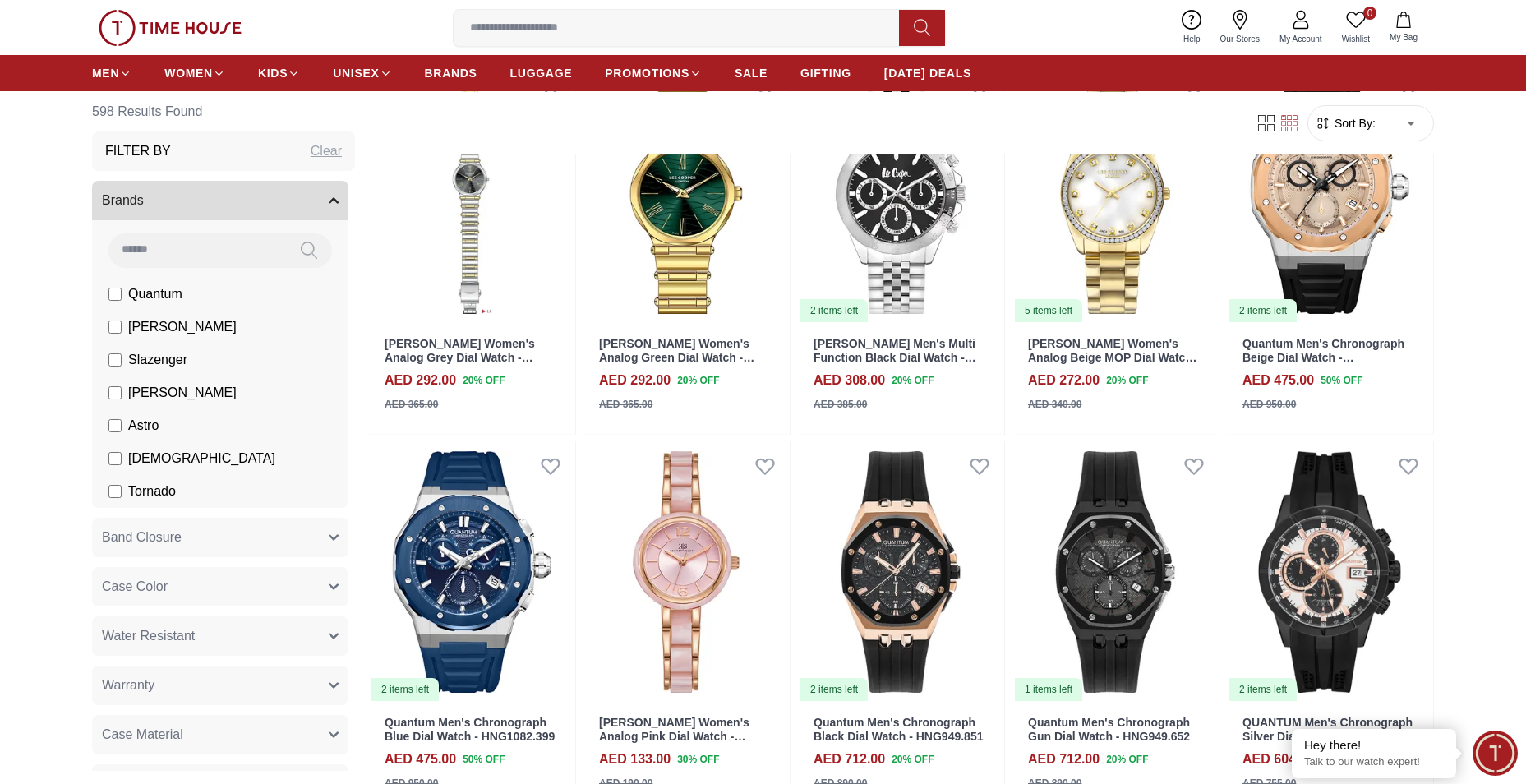
scroll to position [1397, 0]
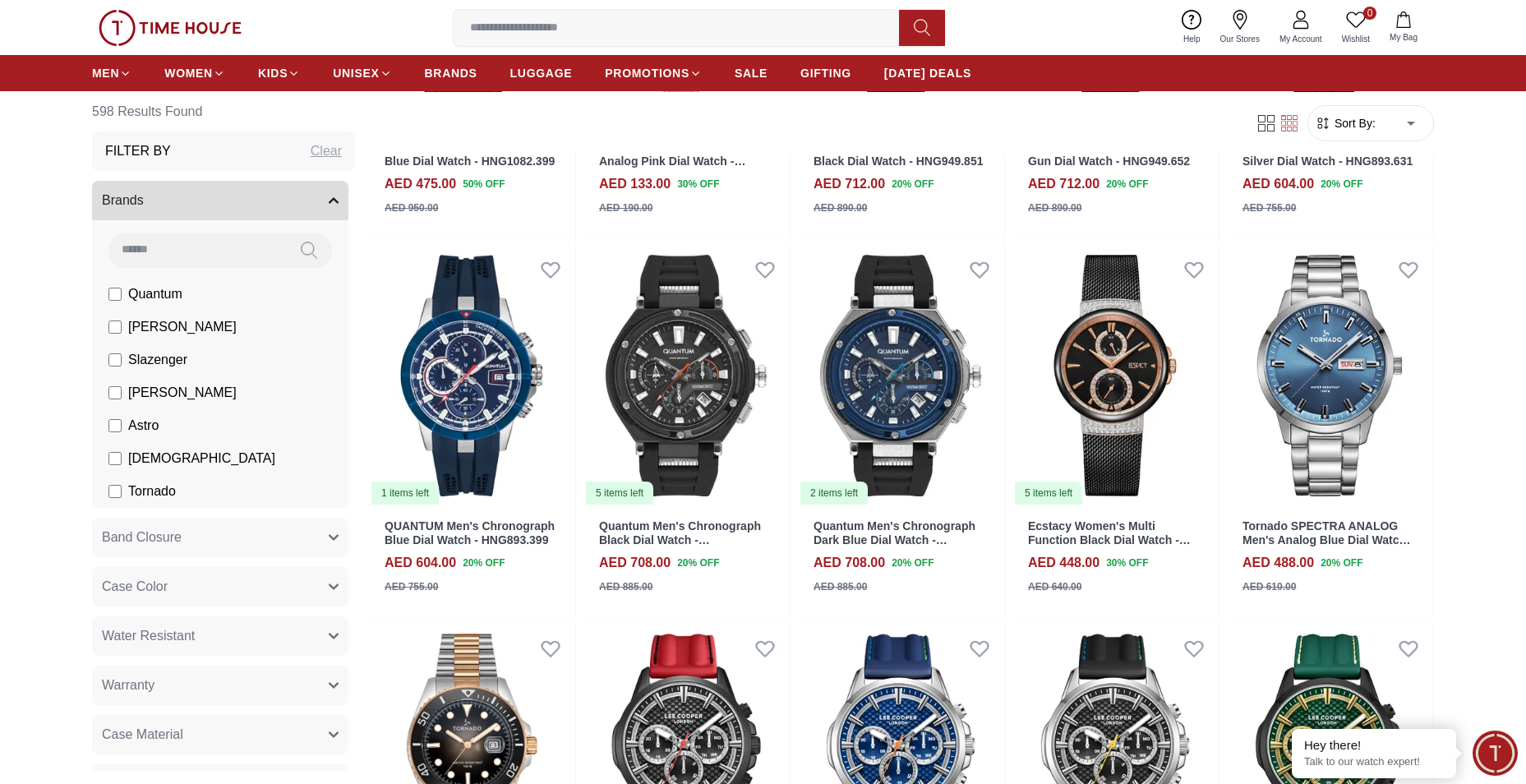
scroll to position [1972, 0]
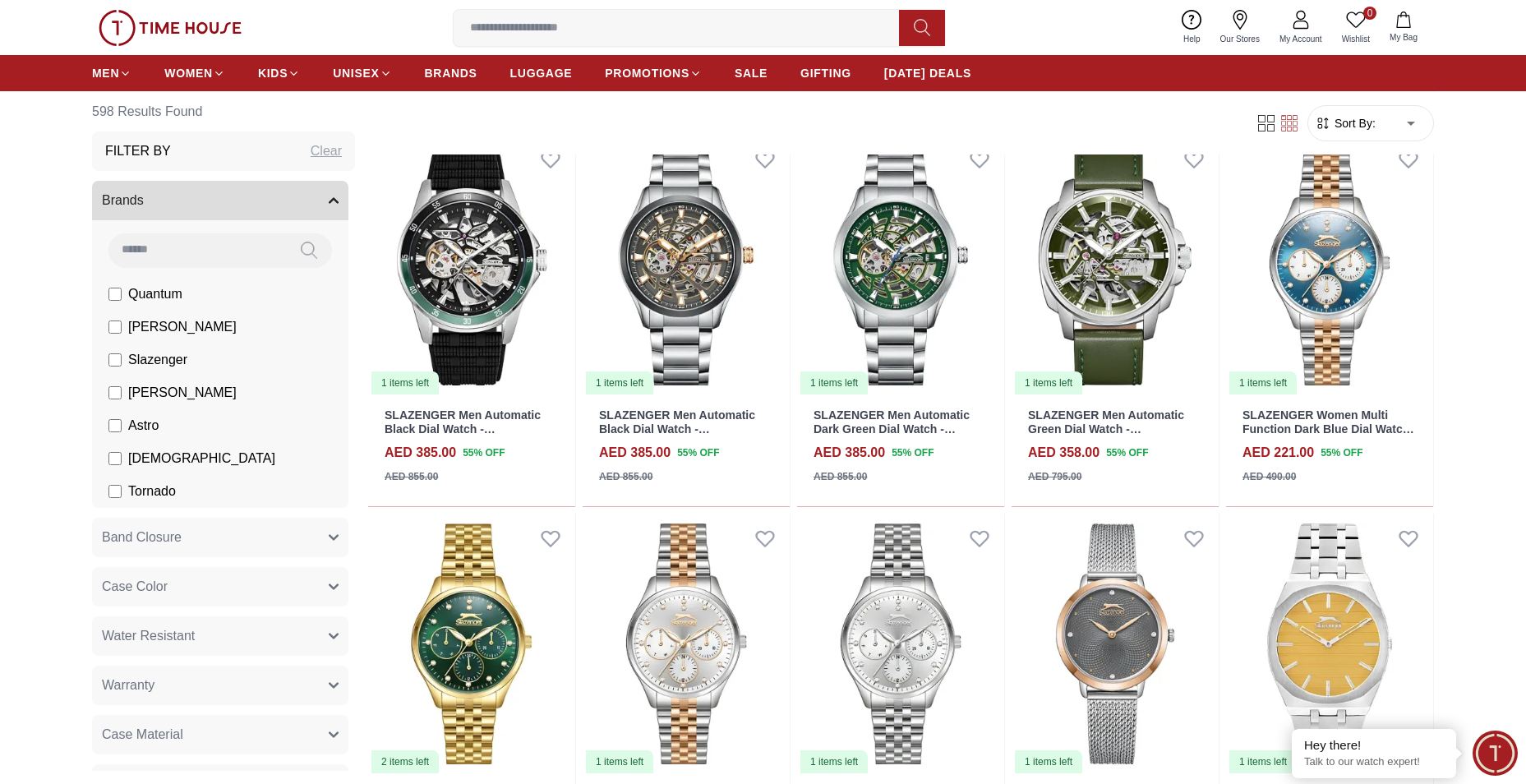
scroll to position [4356, 0]
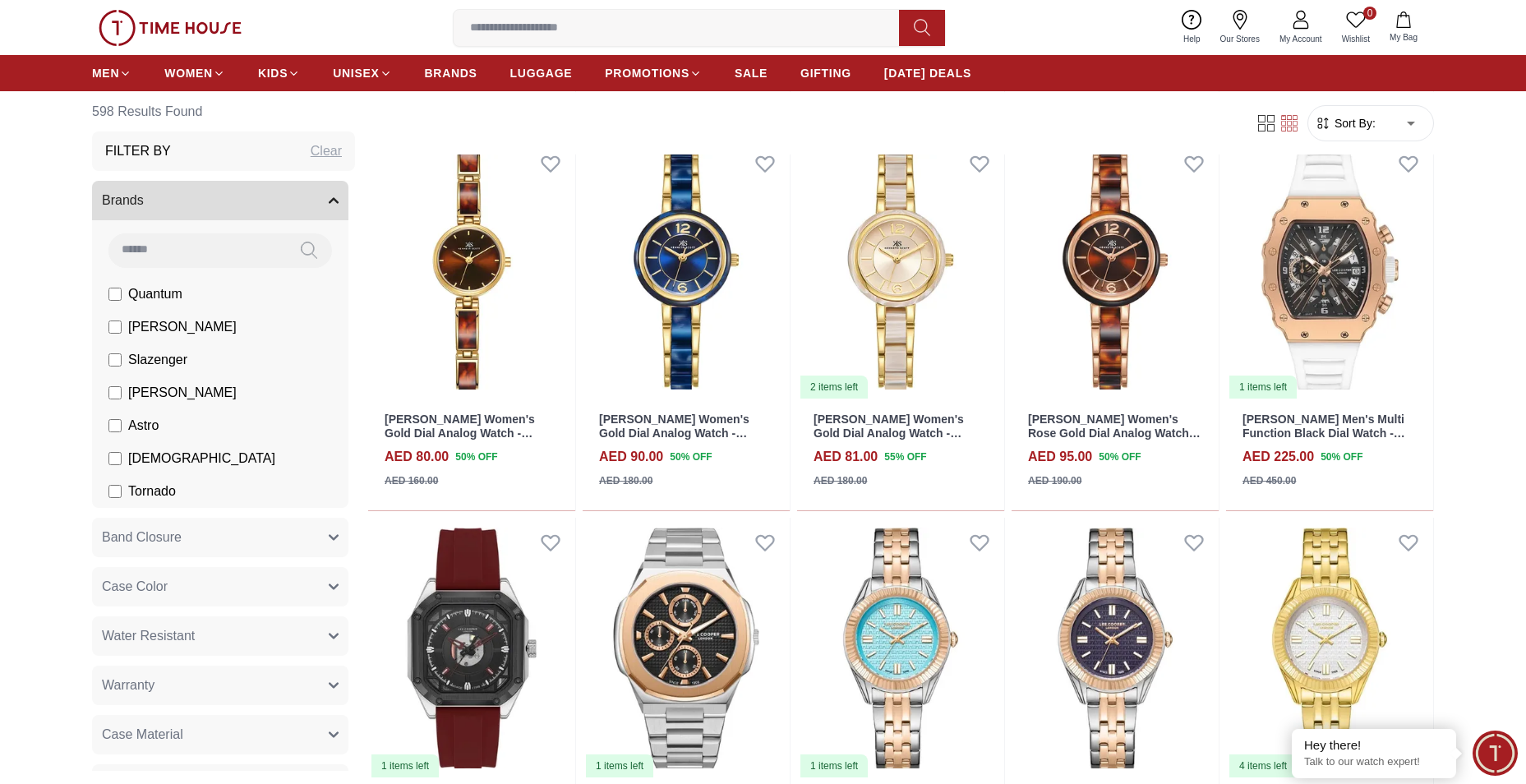
scroll to position [6000, 0]
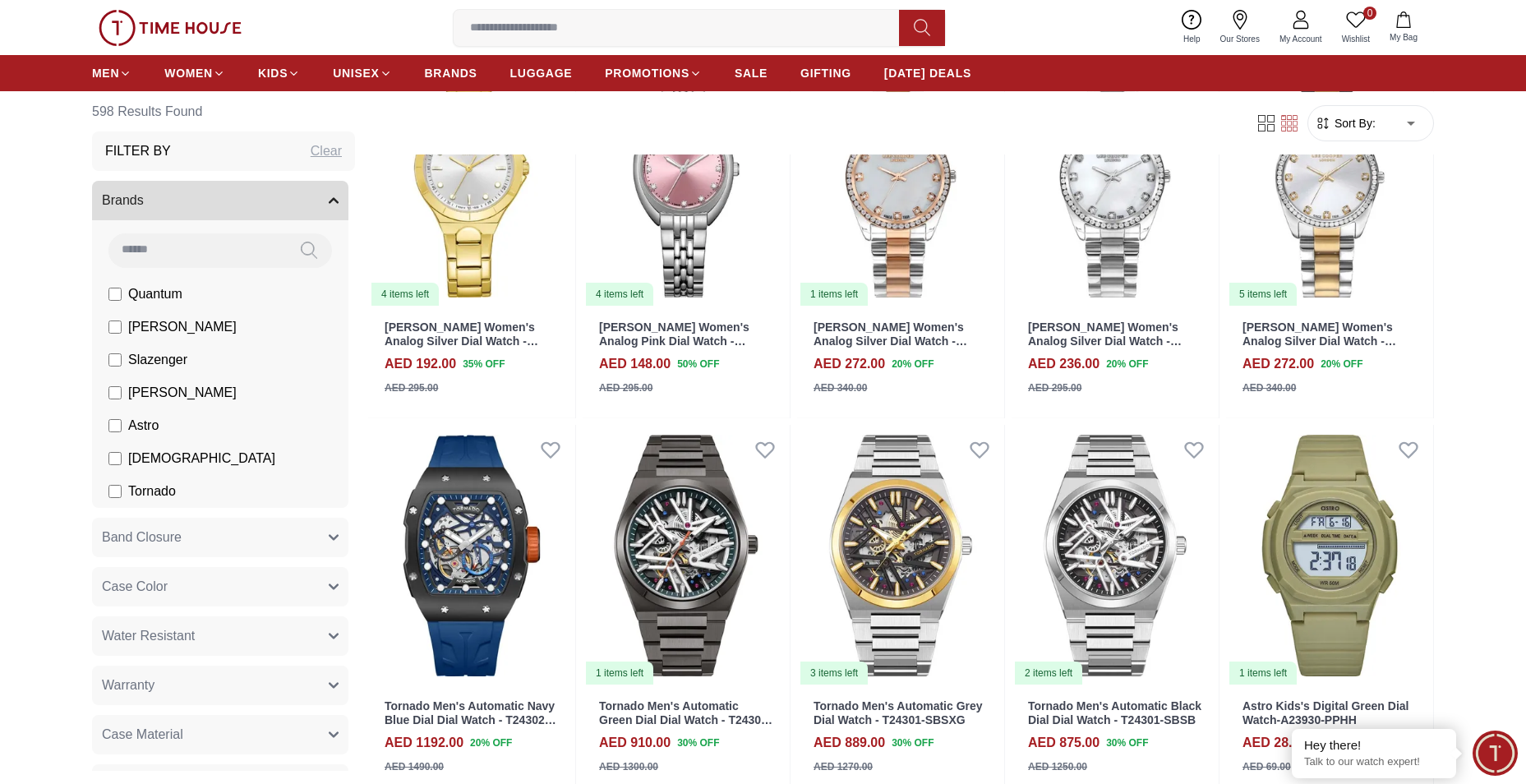
scroll to position [9697, 0]
